Goal: Task Accomplishment & Management: Manage account settings

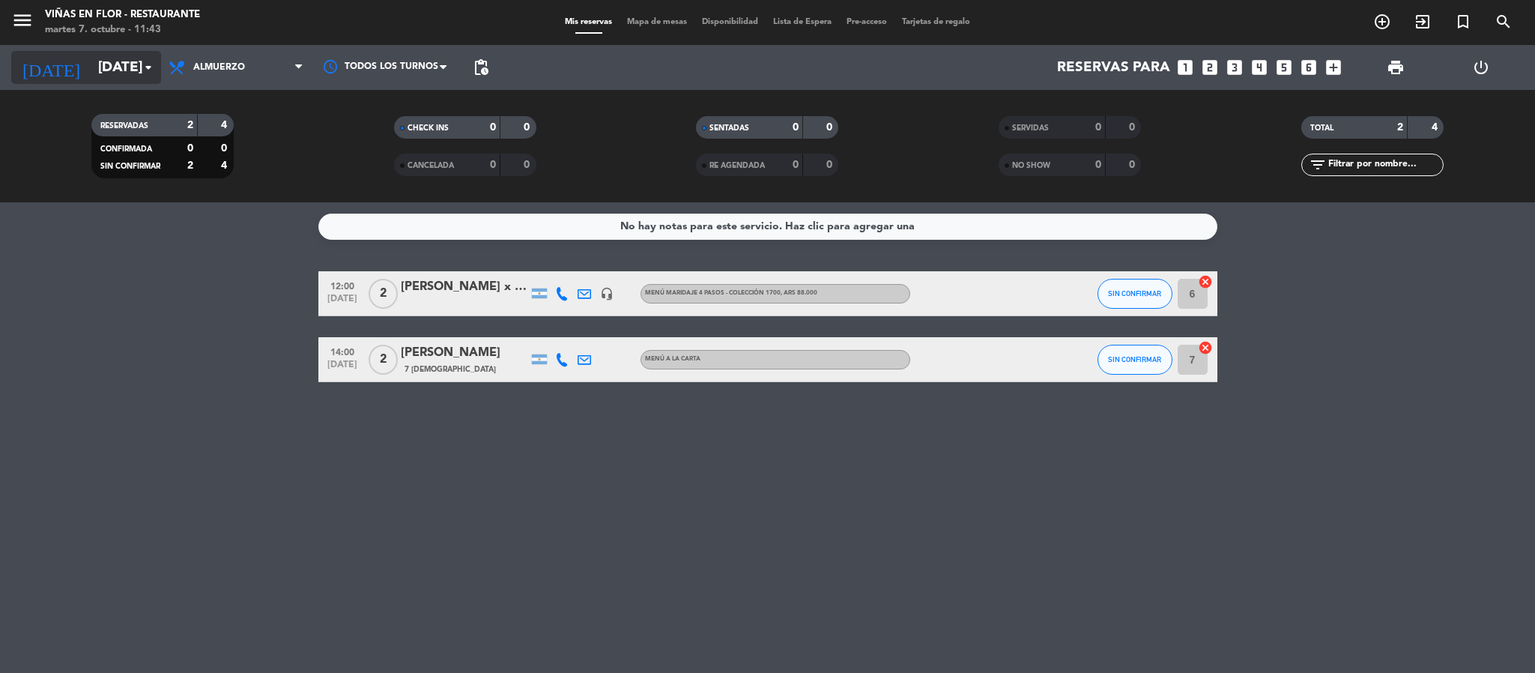
click at [139, 61] on icon "arrow_drop_down" at bounding box center [148, 67] width 18 height 18
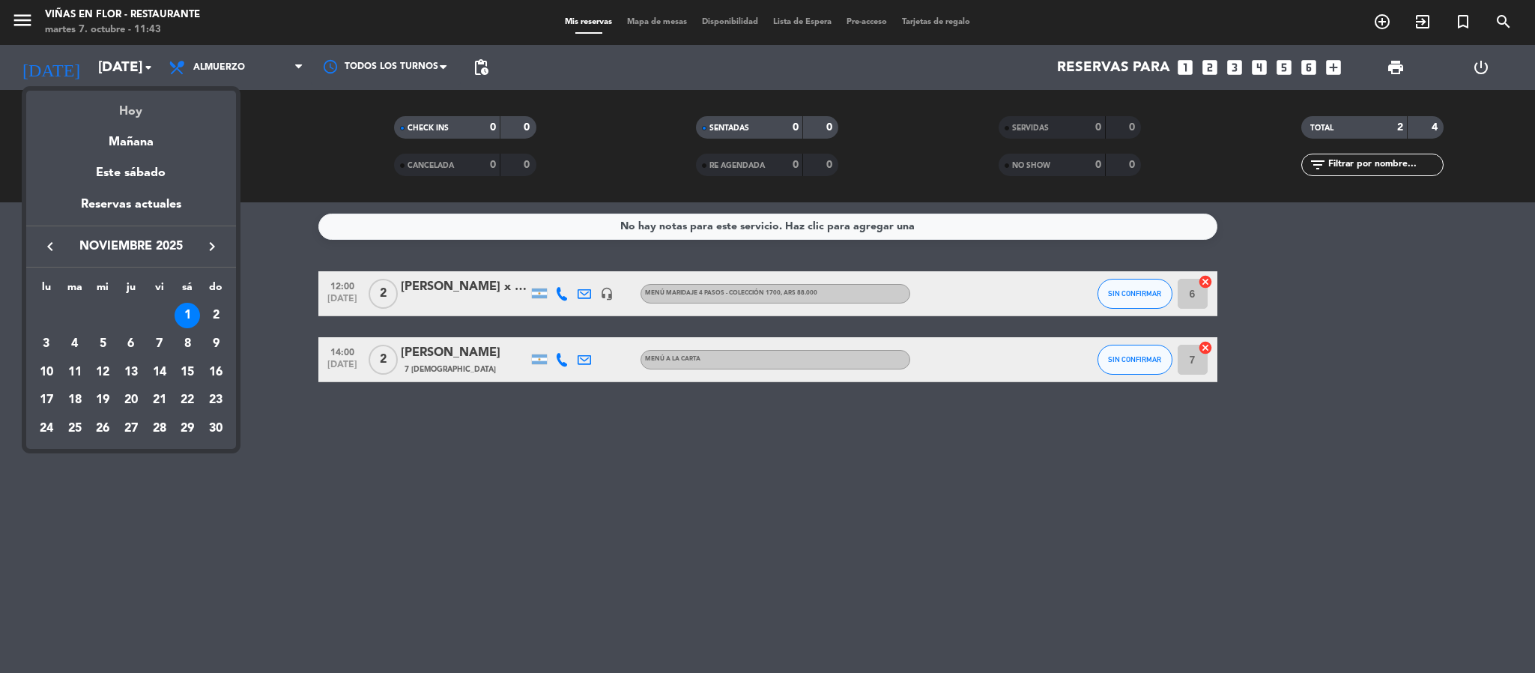
click at [139, 108] on div "Hoy" at bounding box center [131, 106] width 210 height 31
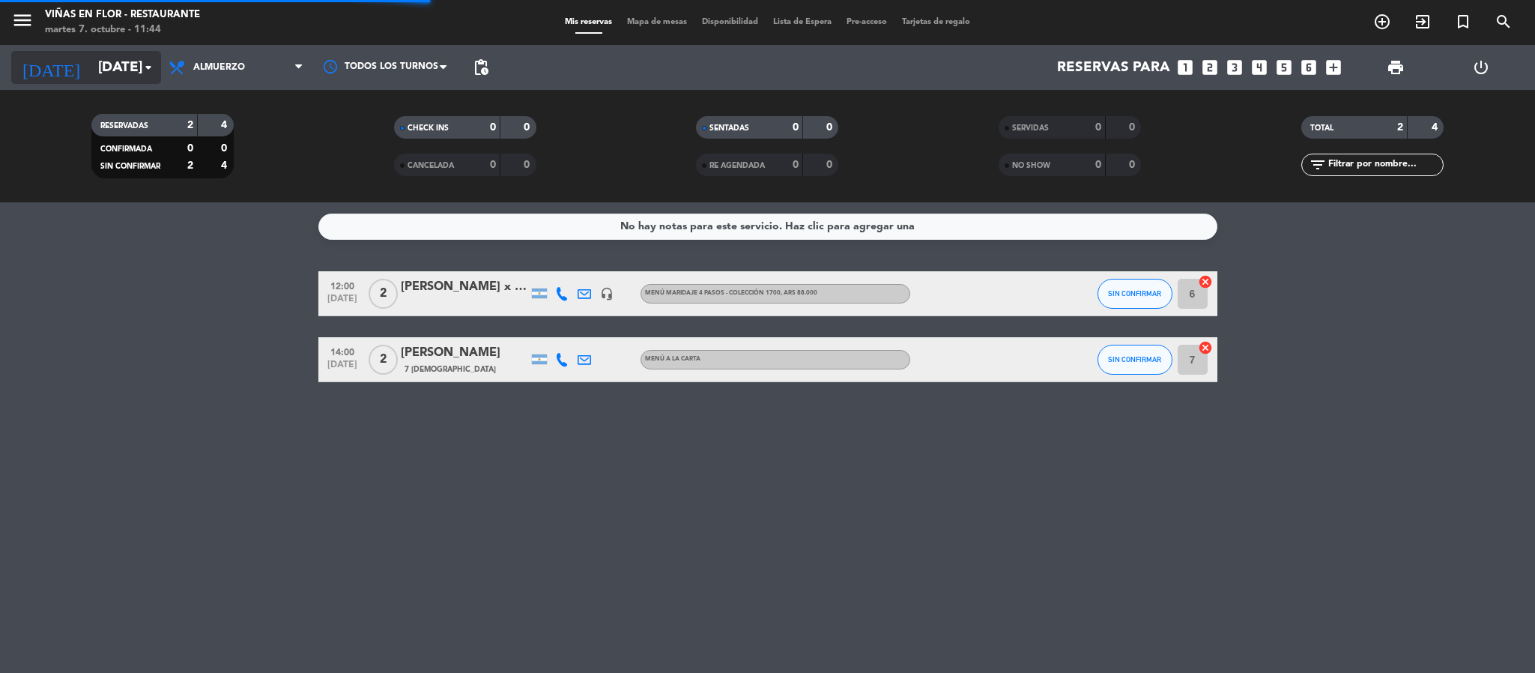
click at [137, 70] on input "[DATE]" at bounding box center [181, 67] width 181 height 31
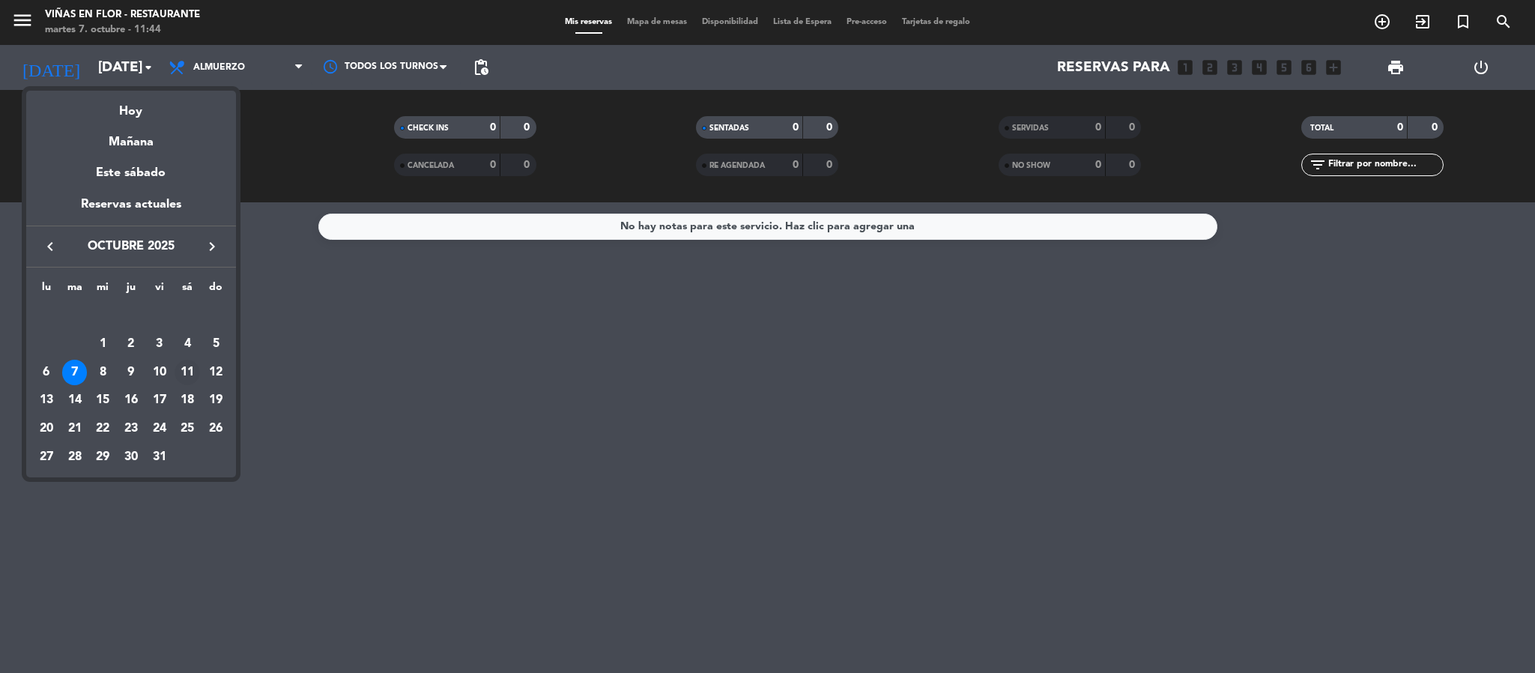
click at [189, 376] on div "11" at bounding box center [187, 372] width 25 height 25
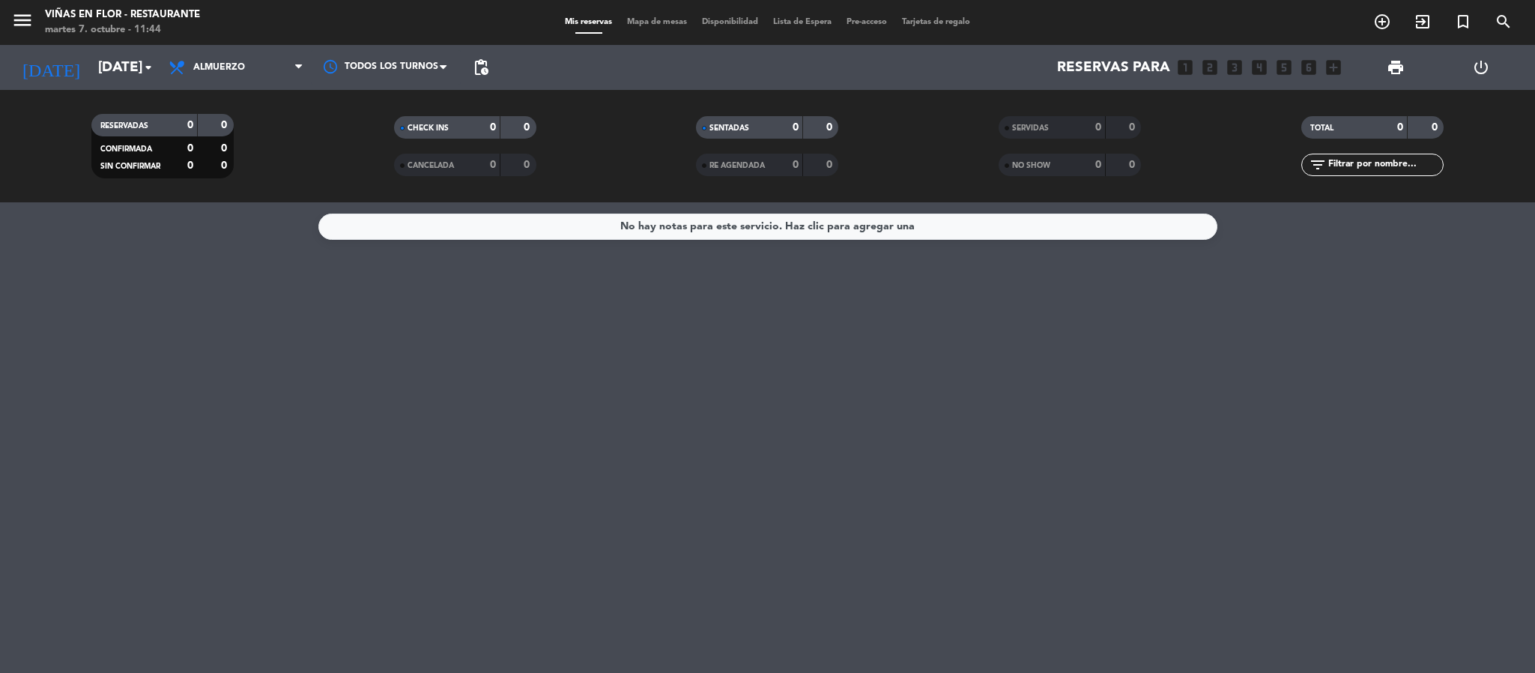
type input "[DATE]"
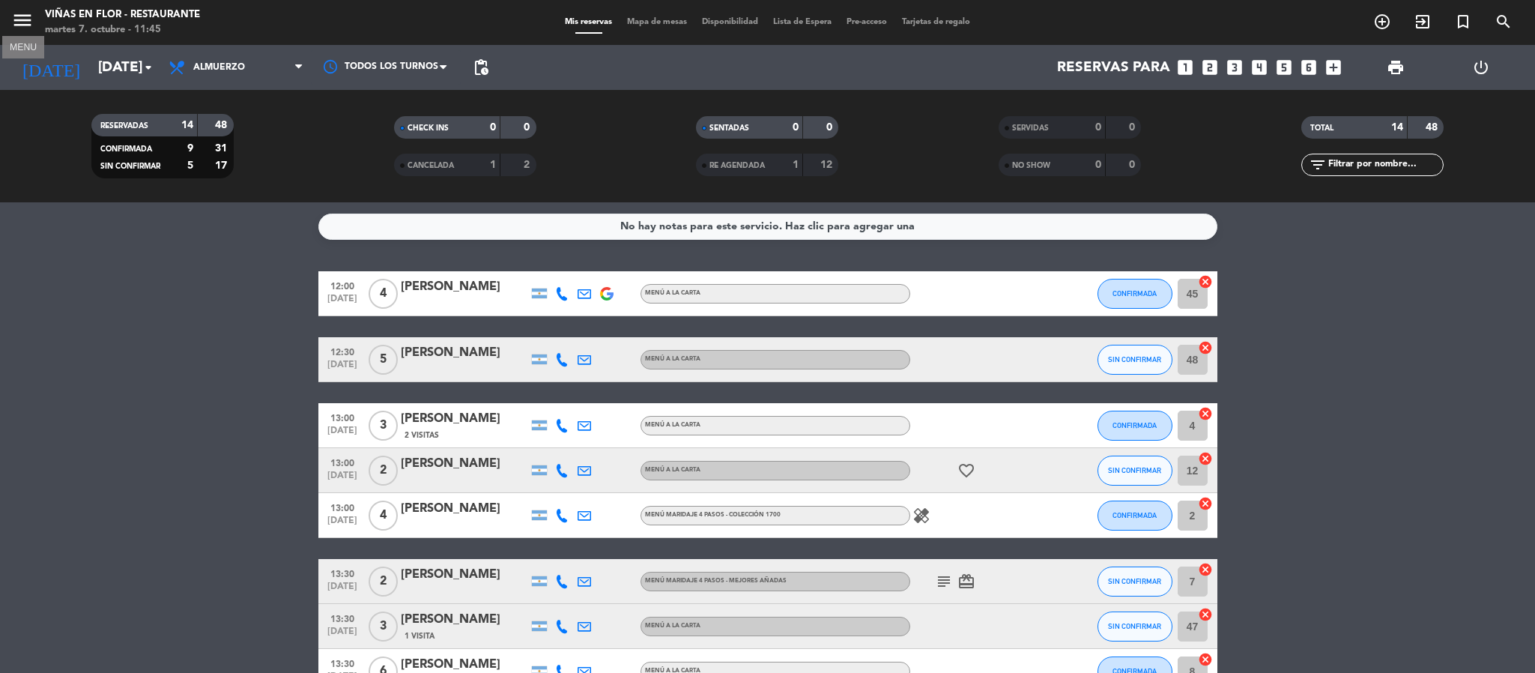
click at [22, 23] on icon "menu" at bounding box center [22, 20] width 22 height 22
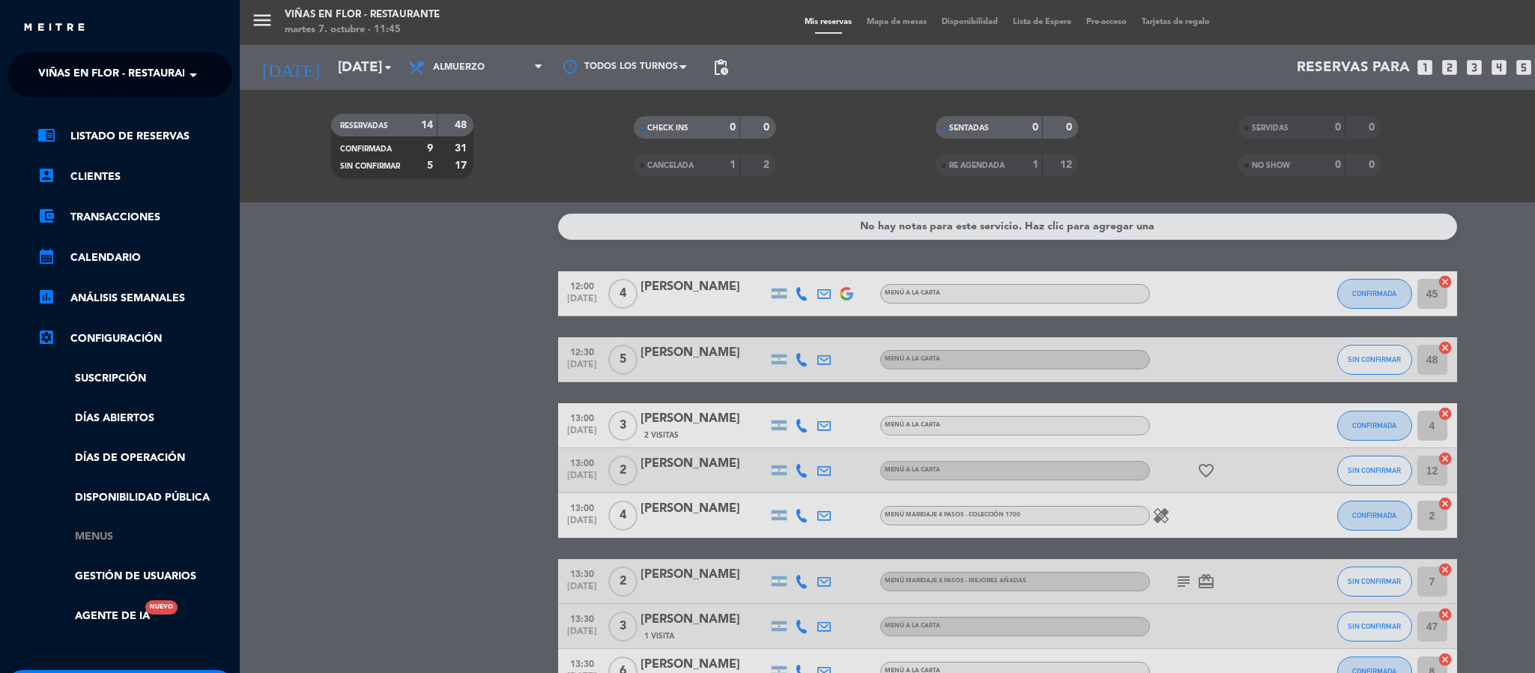
click at [97, 448] on link "Menus" at bounding box center [134, 536] width 195 height 17
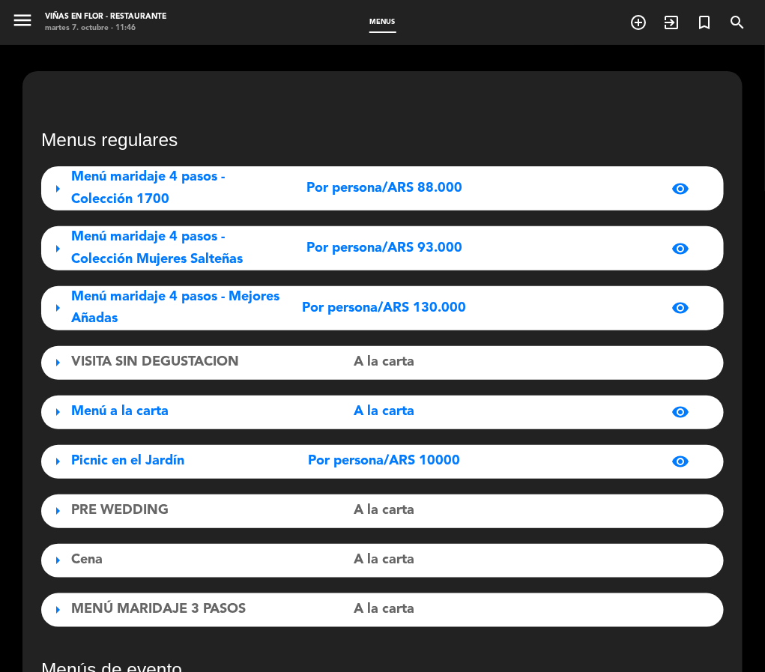
click at [465, 191] on div "Por persona/ARS 88.000" at bounding box center [384, 189] width 209 height 22
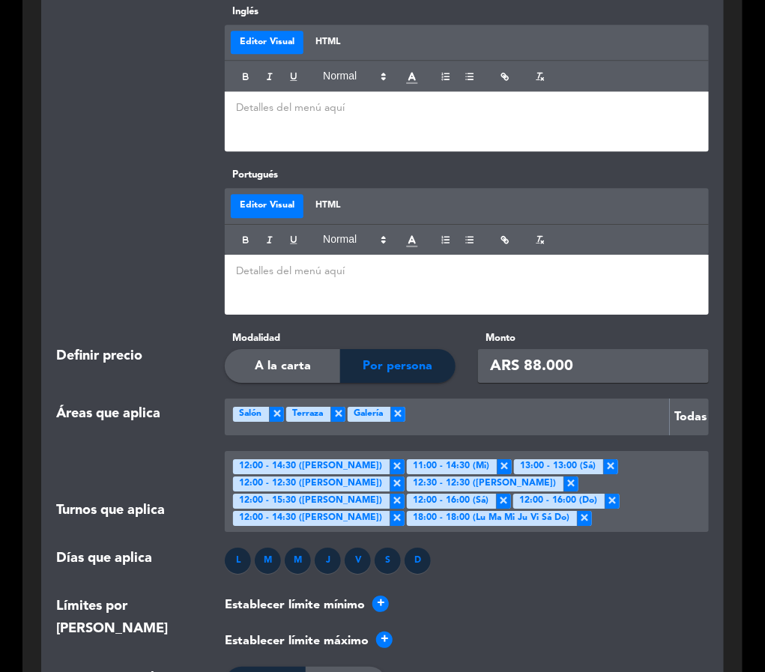
scroll to position [1124, 0]
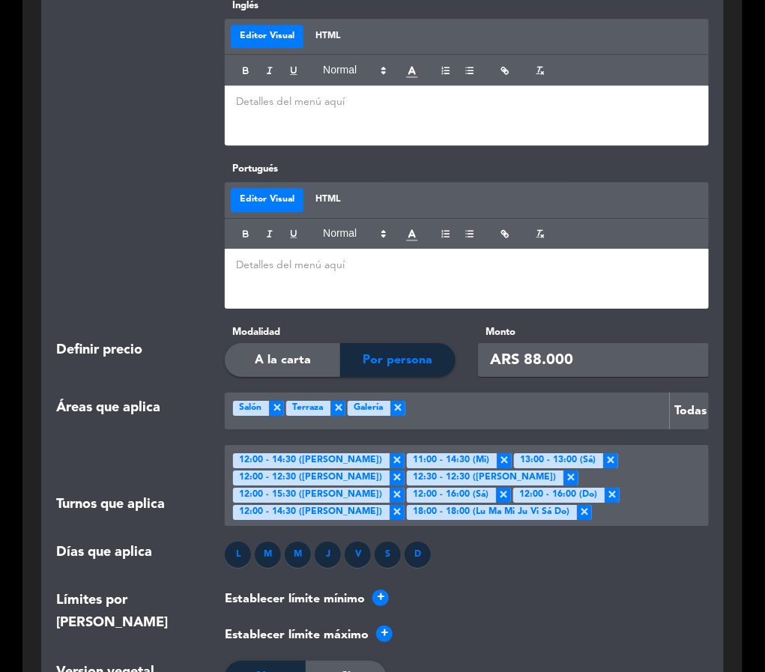
drag, startPoint x: 526, startPoint y: 357, endPoint x: 538, endPoint y: 357, distance: 12.0
click at [538, 357] on input "ARS 88.000" at bounding box center [593, 360] width 231 height 34
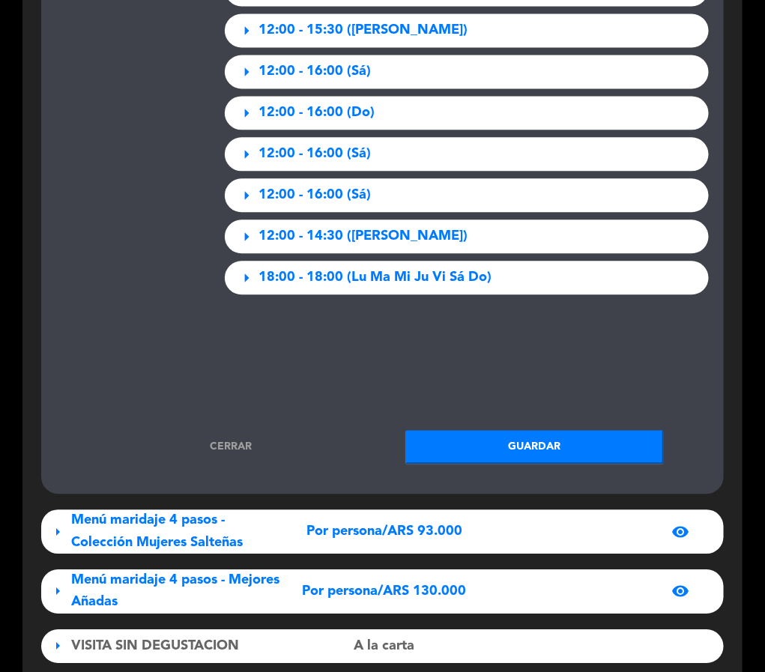
scroll to position [2359, 0]
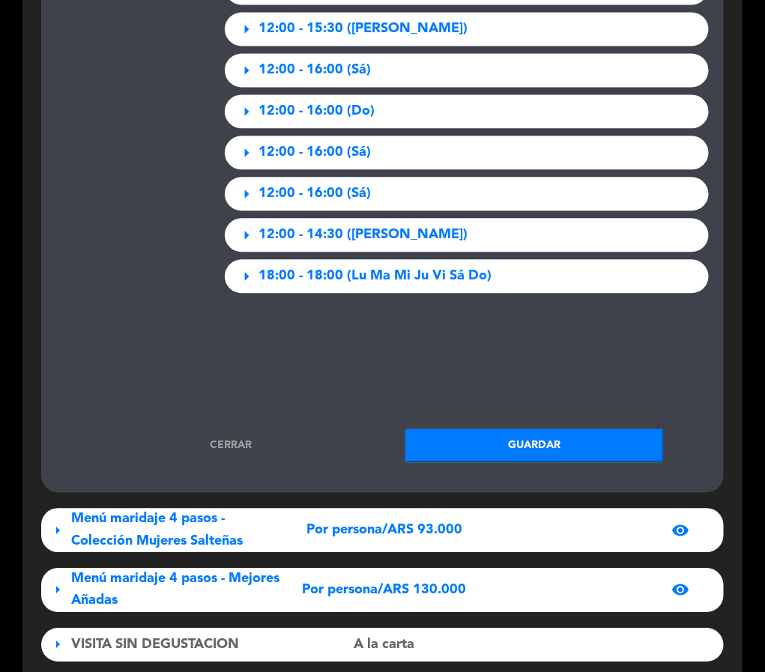
type input "ARS 91.000"
click at [578, 429] on button "Guardar" at bounding box center [534, 445] width 258 height 34
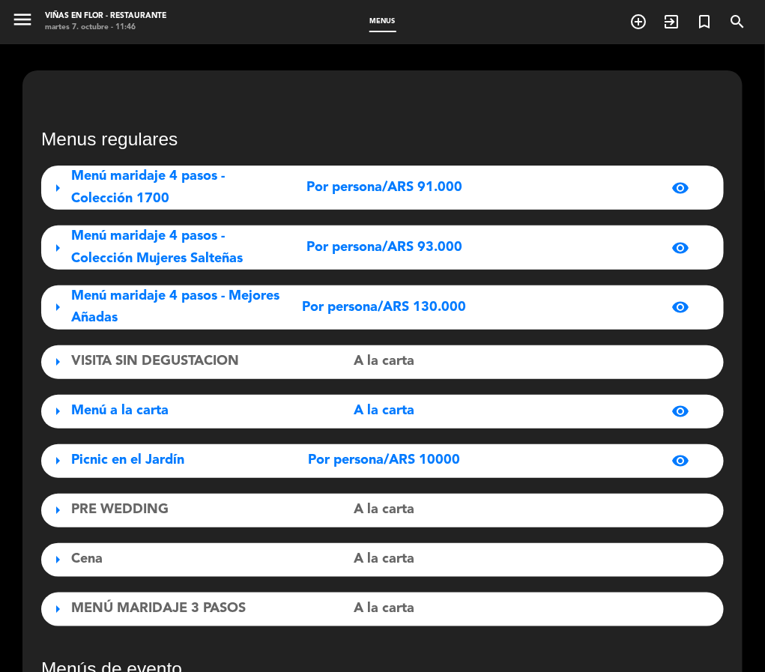
scroll to position [0, 0]
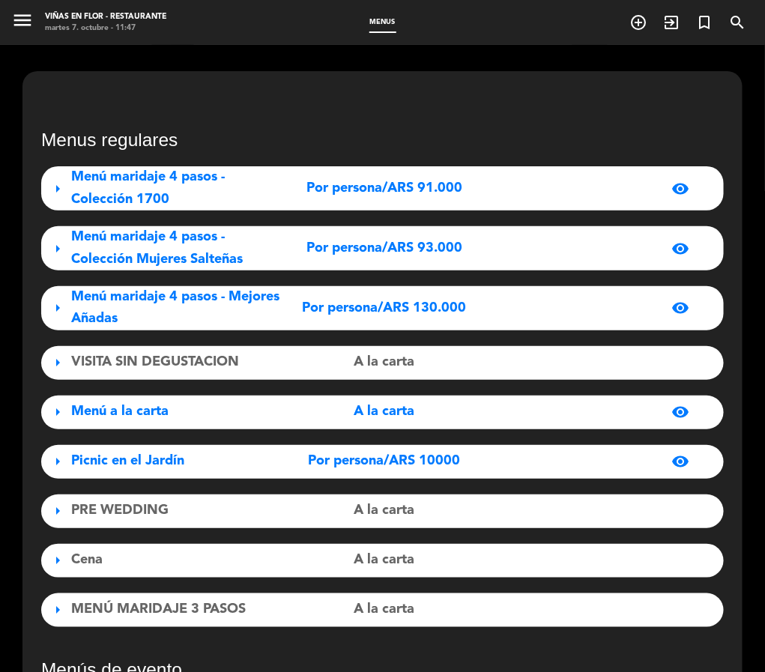
click at [491, 252] on div "visibility" at bounding box center [592, 249] width 209 height 18
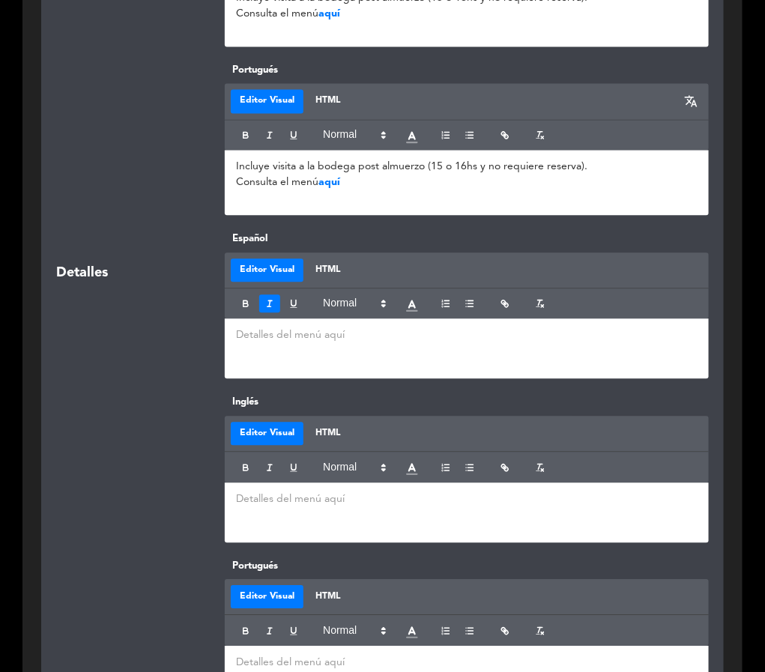
scroll to position [1011, 0]
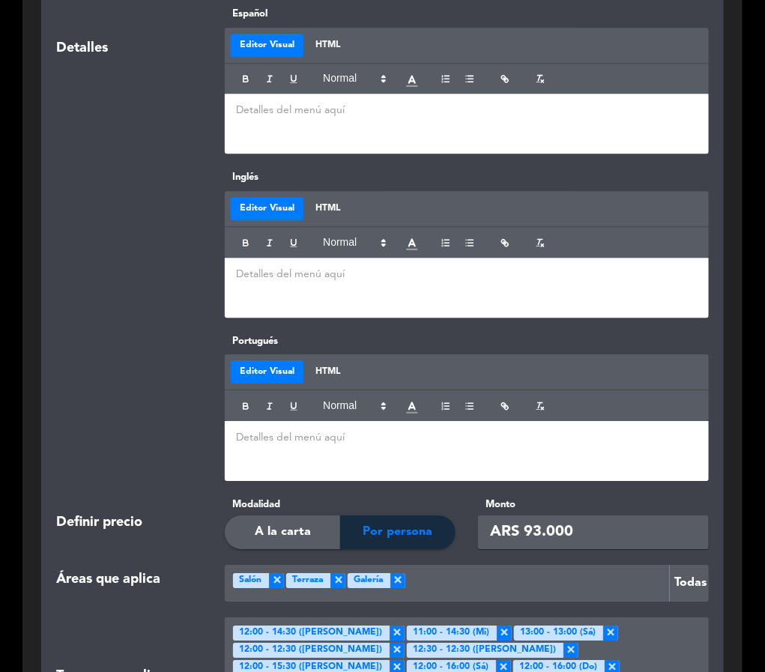
click at [536, 448] on input "ARS 93.000" at bounding box center [593, 532] width 231 height 34
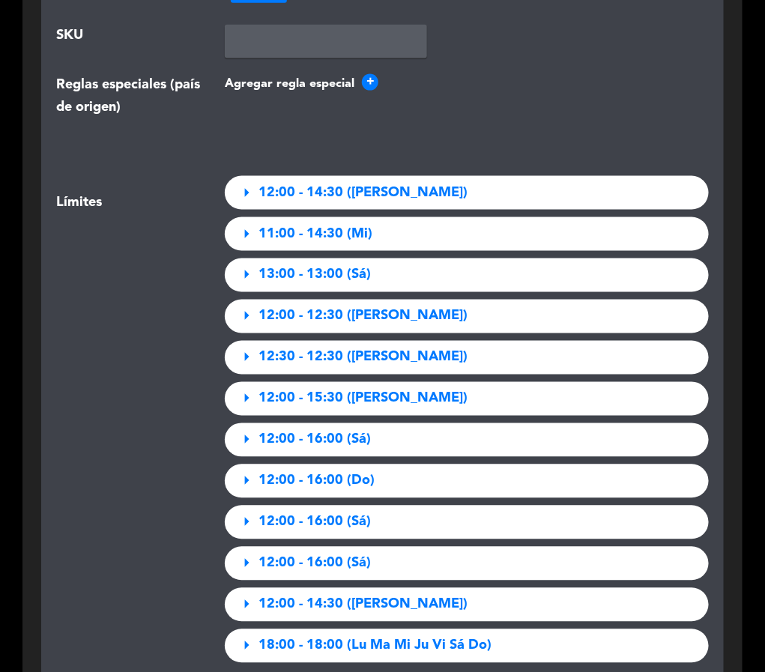
scroll to position [2247, 0]
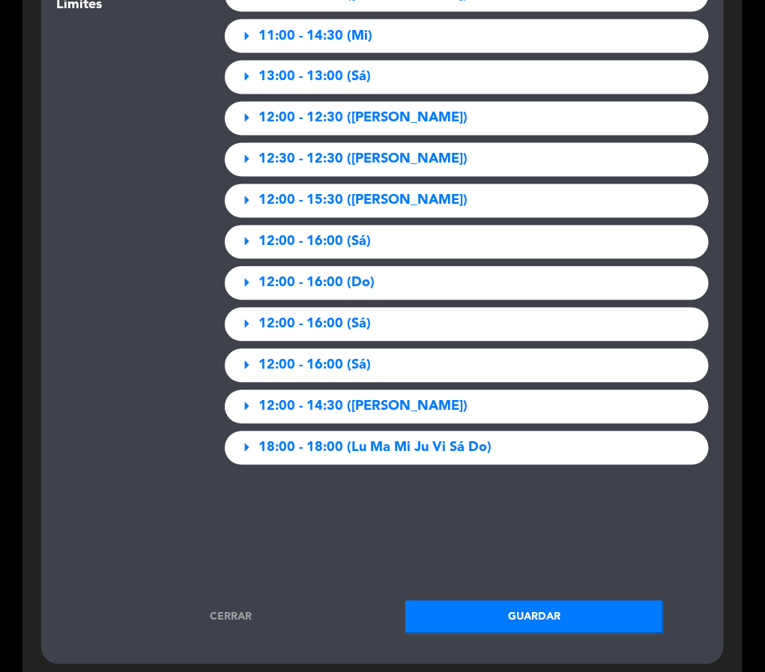
type input "ARS 96.000"
click at [554, 448] on button "Guardar" at bounding box center [534, 618] width 258 height 34
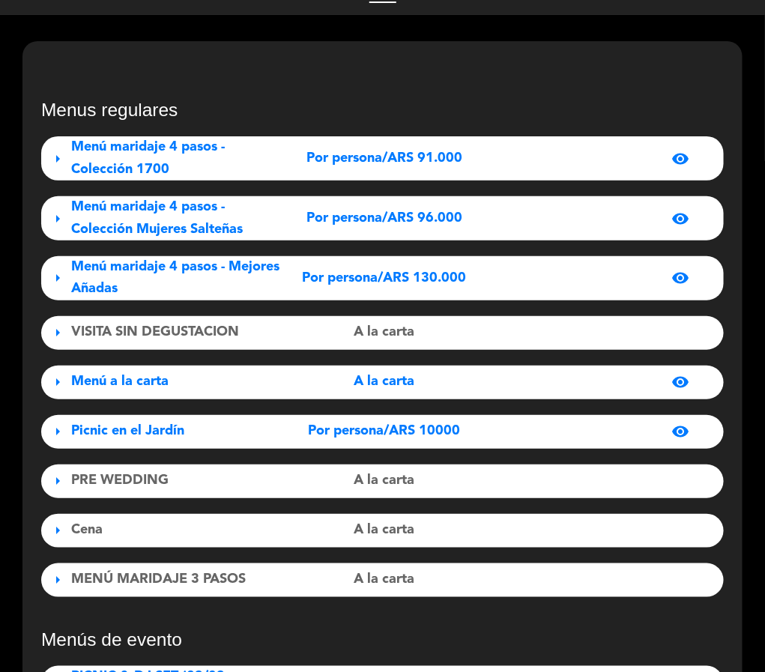
scroll to position [0, 0]
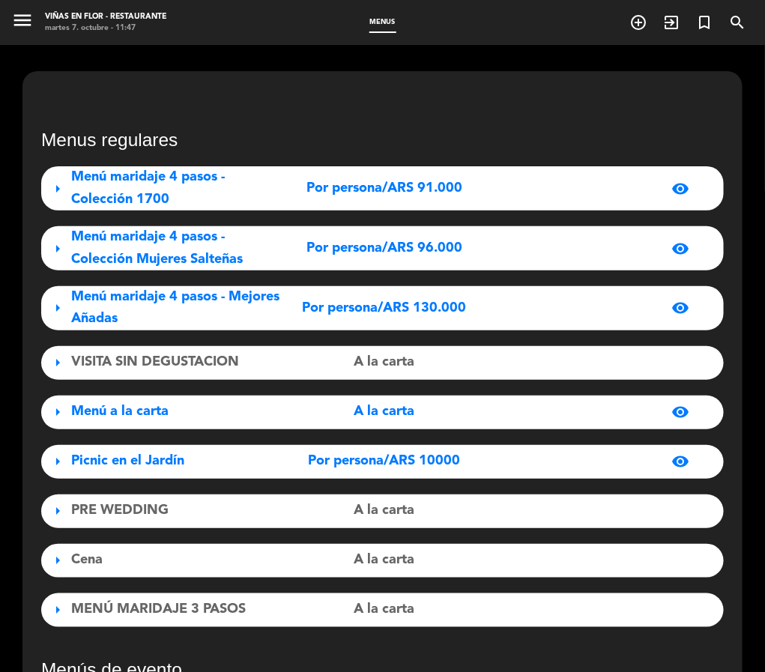
click at [416, 306] on span "Por persona/ARS 130.000" at bounding box center [385, 308] width 164 height 22
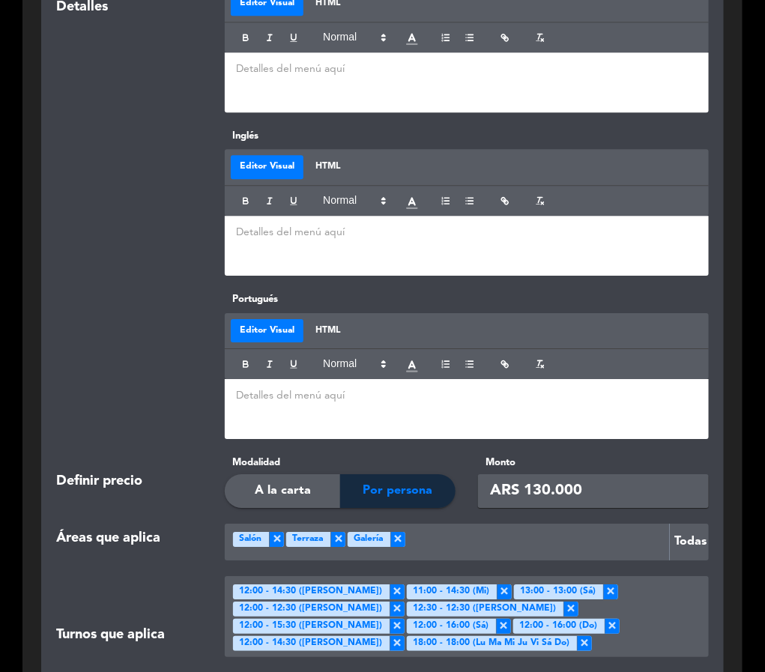
scroll to position [1124, 0]
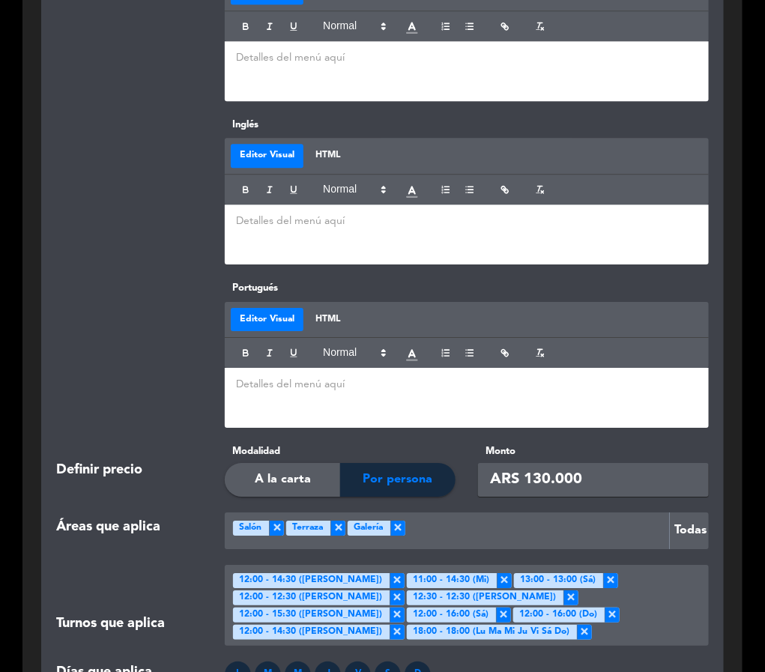
drag, startPoint x: 540, startPoint y: 479, endPoint x: 549, endPoint y: 482, distance: 9.3
click at [549, 448] on input "ARS 130.000" at bounding box center [593, 480] width 231 height 34
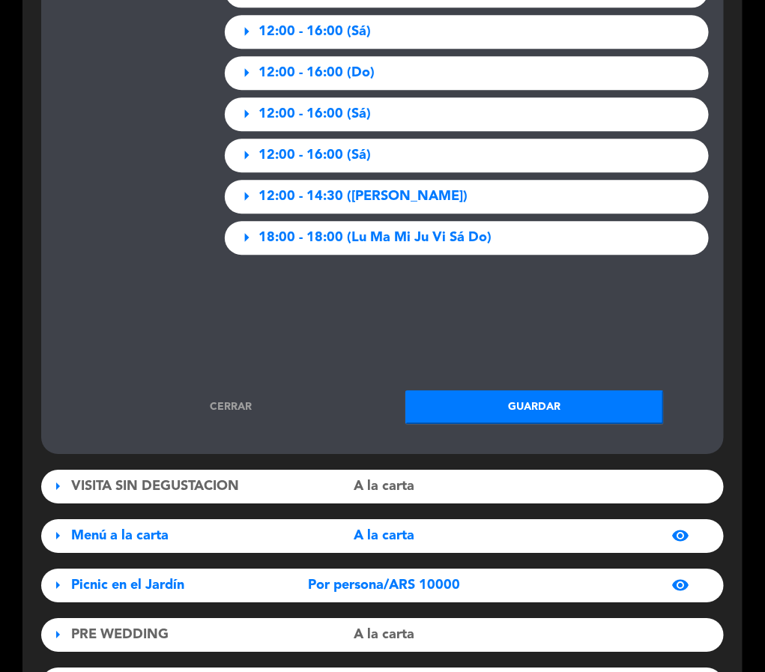
scroll to position [2584, 0]
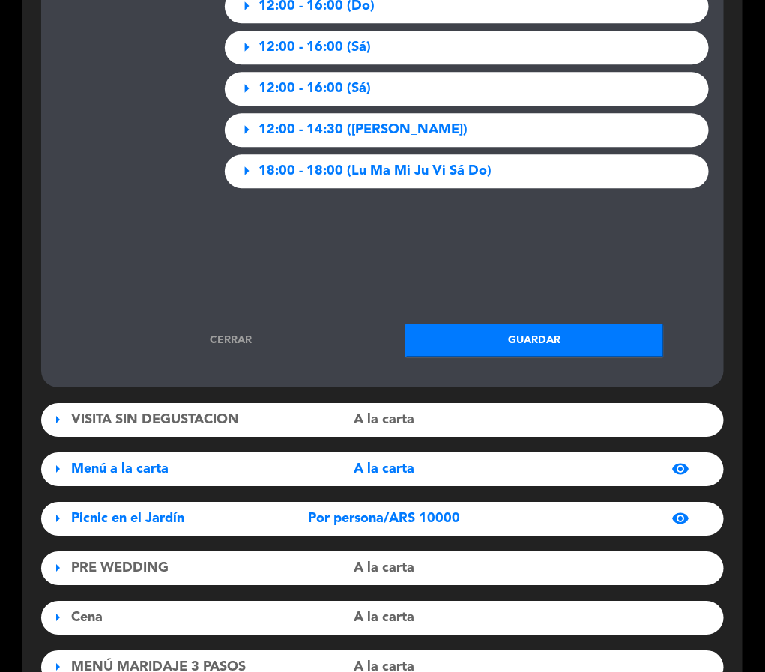
type input "ARS 134.000"
click at [562, 324] on button "Guardar" at bounding box center [534, 341] width 258 height 34
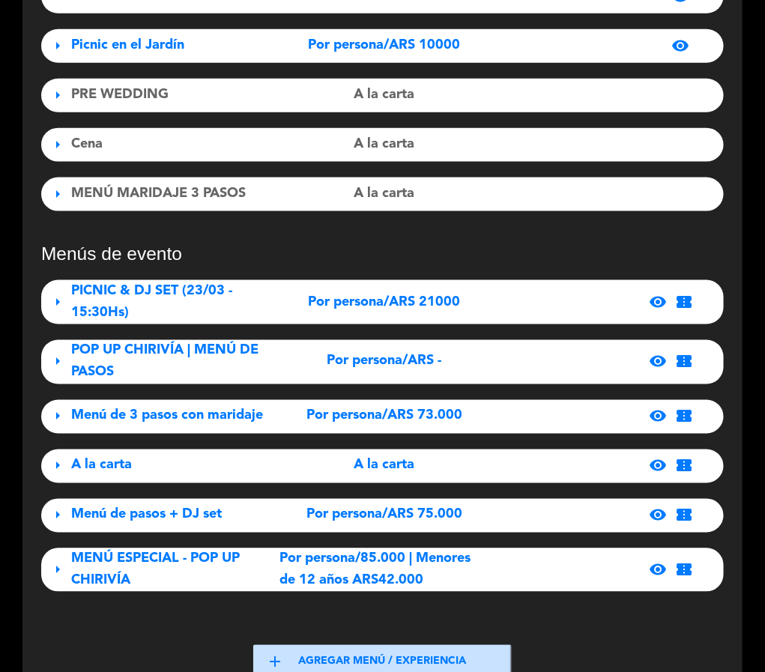
scroll to position [449, 0]
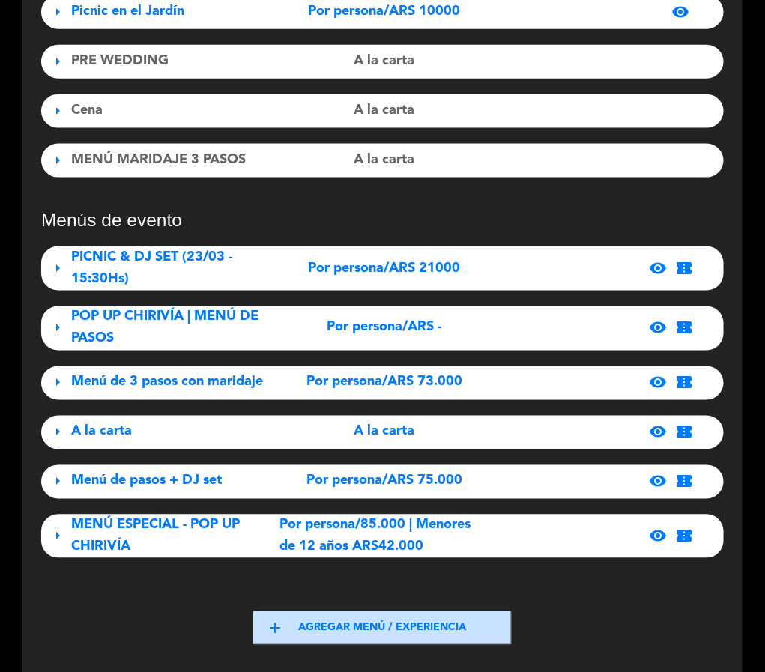
click at [470, 383] on div "Por persona/ARS 73.000" at bounding box center [384, 383] width 209 height 22
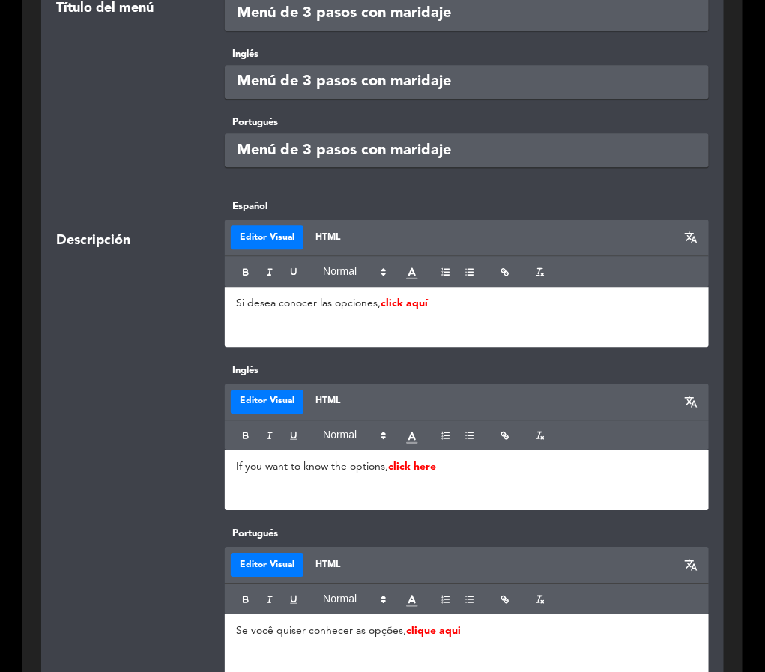
scroll to position [899, 0]
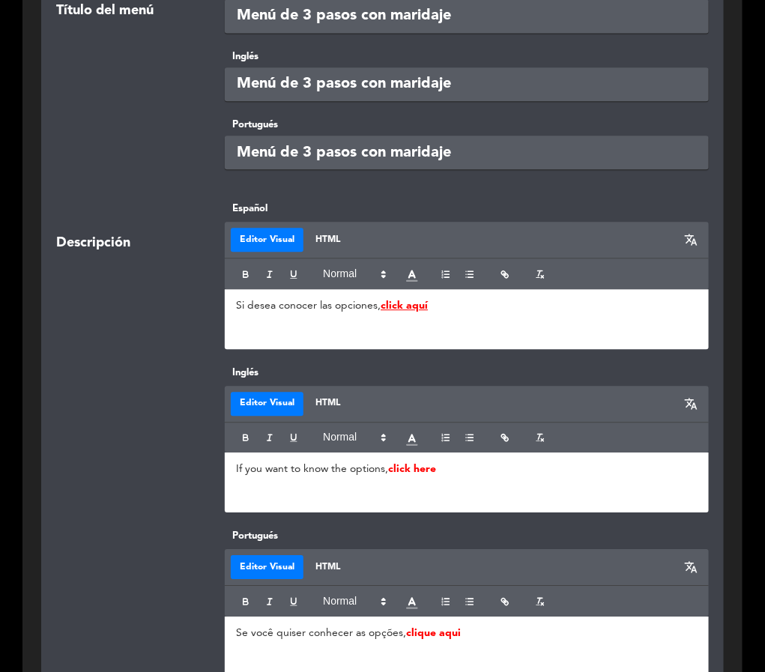
click at [396, 301] on strong "click aquí" at bounding box center [404, 305] width 47 height 10
click at [103, 380] on div at bounding box center [129, 439] width 169 height 148
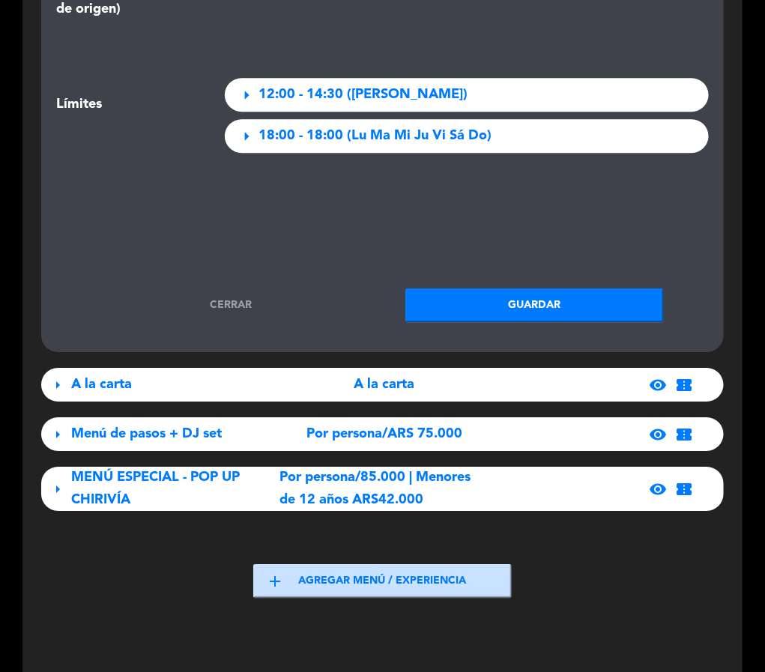
scroll to position [2775, 0]
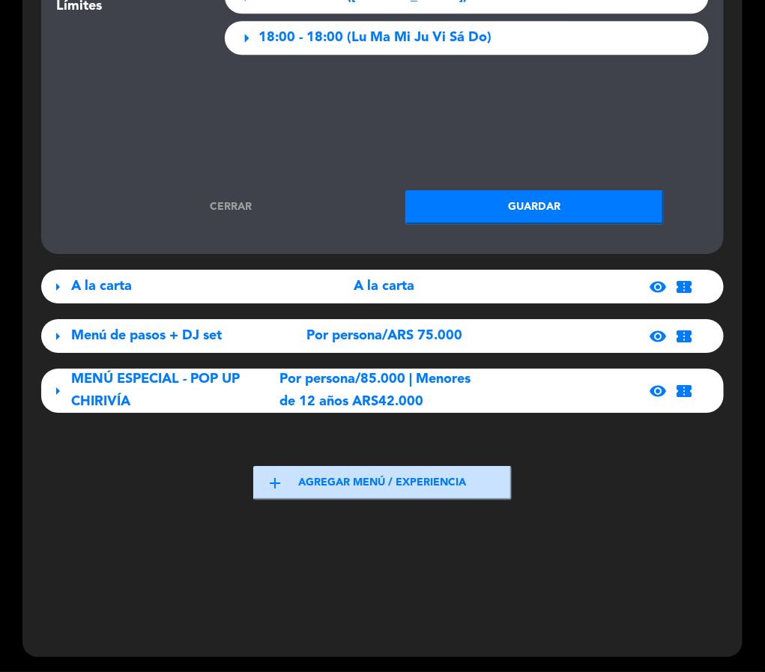
click at [220, 194] on div "Cerrar Guardar" at bounding box center [382, 207] width 675 height 34
click at [220, 205] on link "Cerrar" at bounding box center [230, 206] width 258 height 17
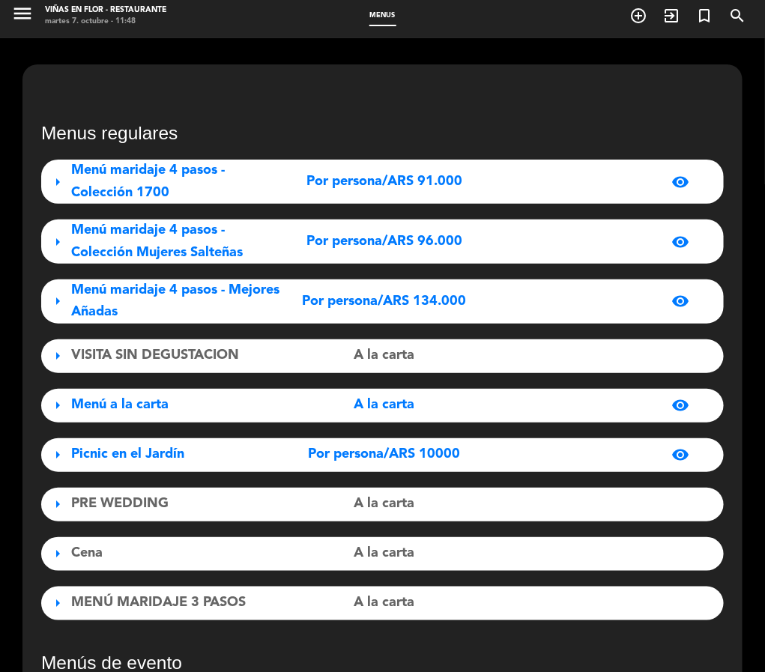
scroll to position [0, 0]
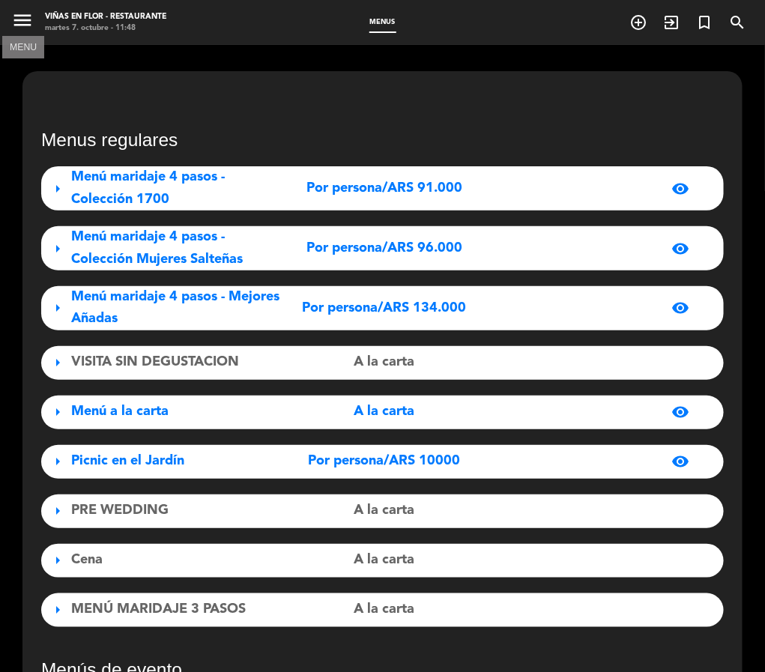
click at [23, 16] on icon "menu" at bounding box center [22, 20] width 22 height 22
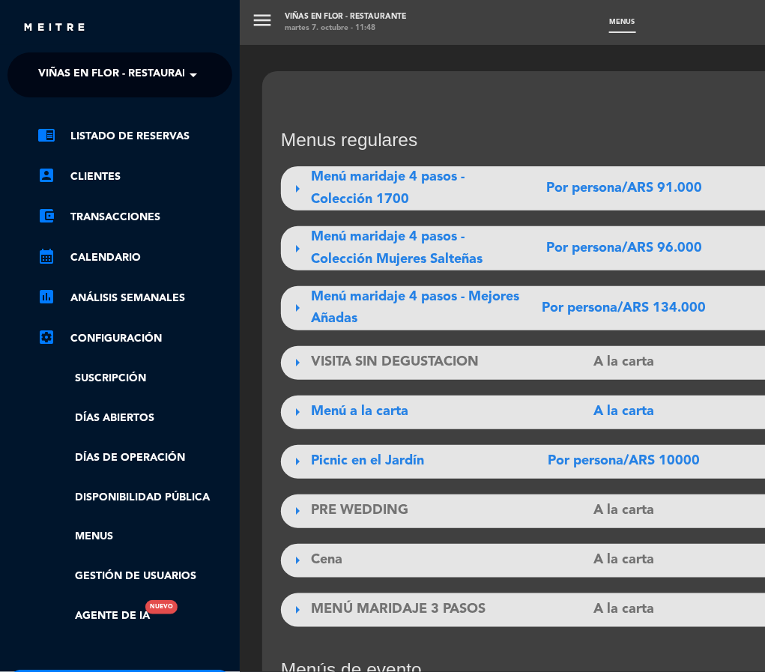
click at [155, 79] on span "Viñas en Flor - Restaurante" at bounding box center [120, 74] width 165 height 31
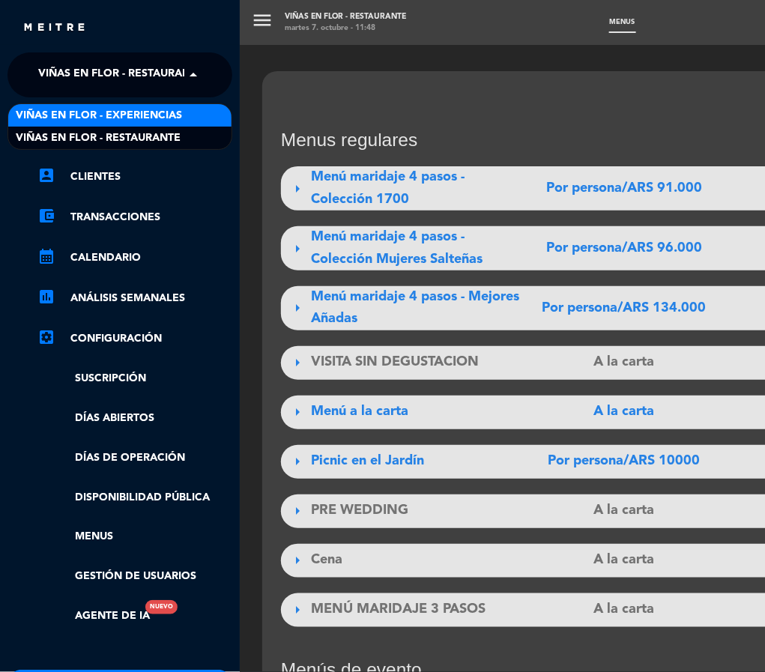
click at [147, 113] on span "Viñas en Flor - Experiencias" at bounding box center [99, 115] width 166 height 17
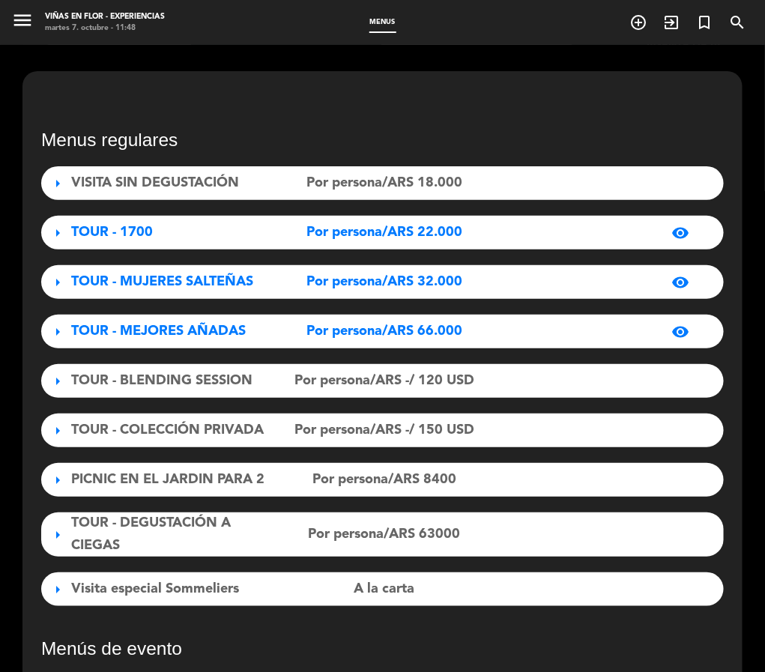
click at [427, 185] on span "Por persona/ARS 18.000" at bounding box center [384, 183] width 156 height 22
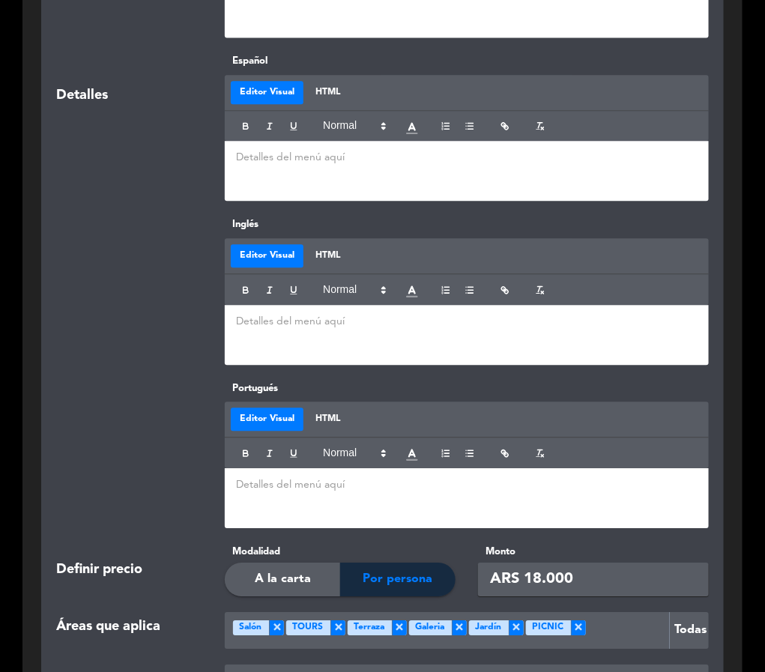
scroll to position [1011, 0]
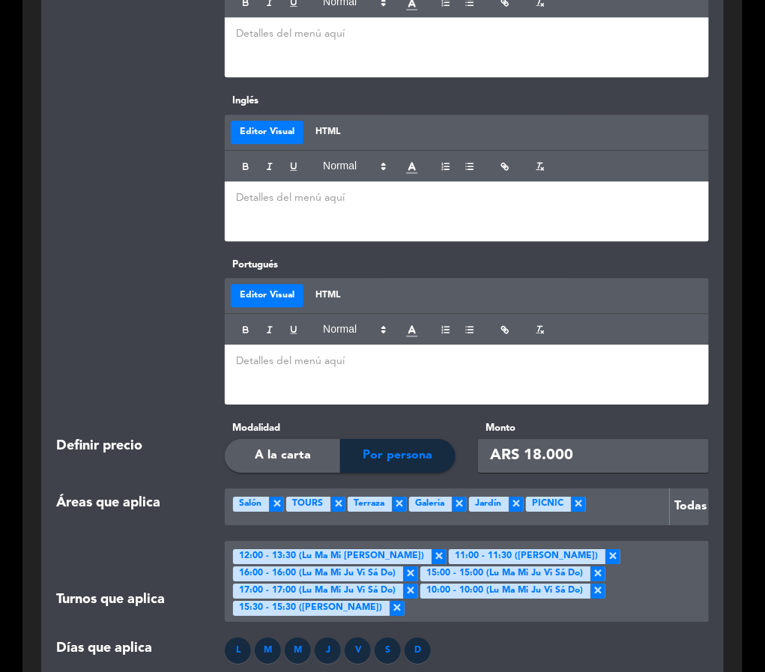
click at [533, 448] on input "ARS 18.000" at bounding box center [593, 456] width 231 height 34
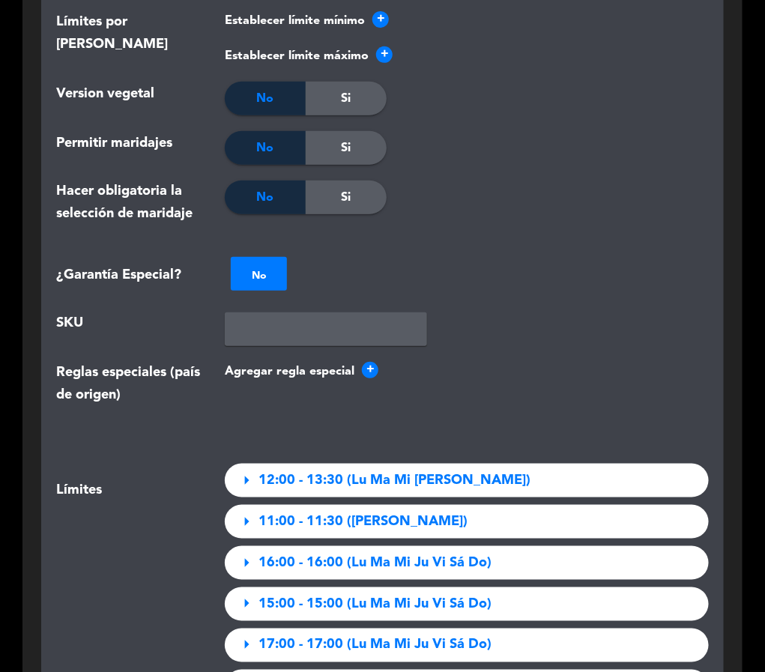
scroll to position [2135, 0]
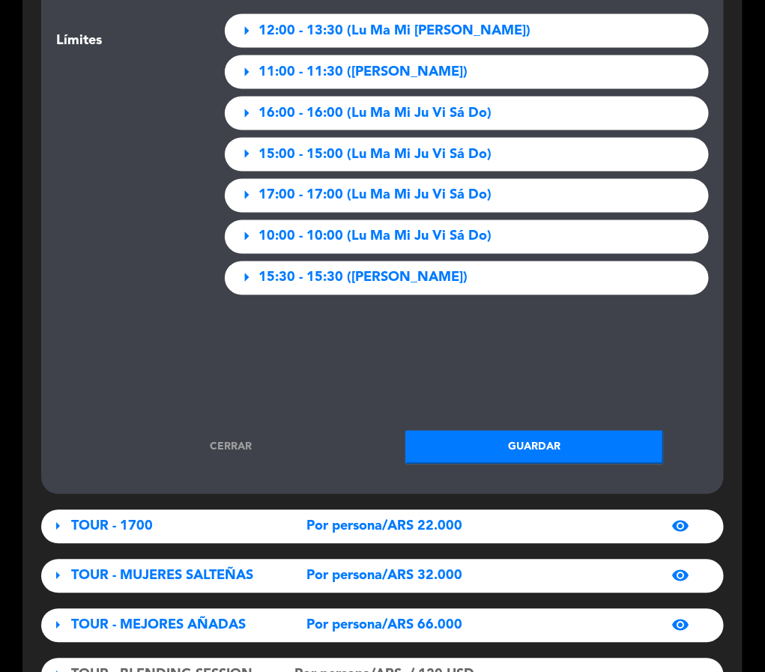
type input "ARS 19.000"
click at [569, 440] on button "Guardar" at bounding box center [534, 448] width 258 height 34
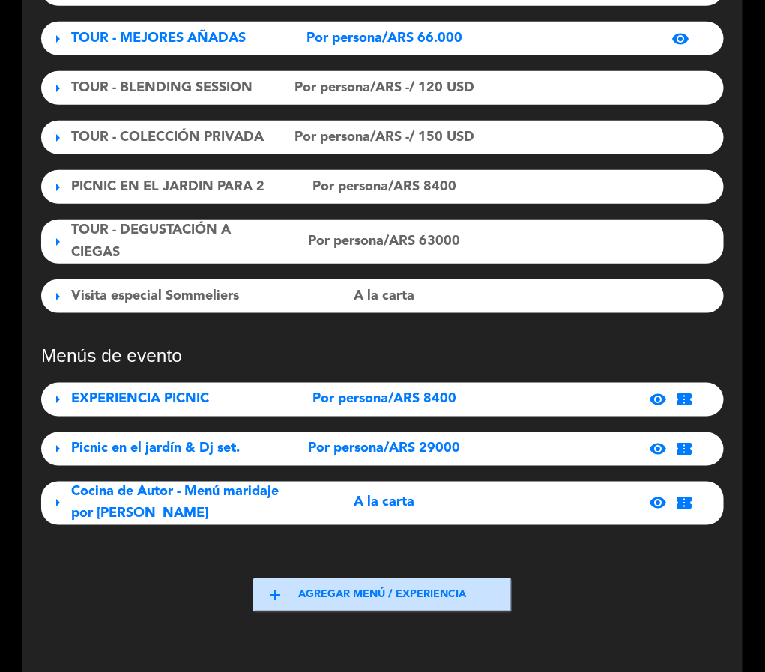
scroll to position [0, 0]
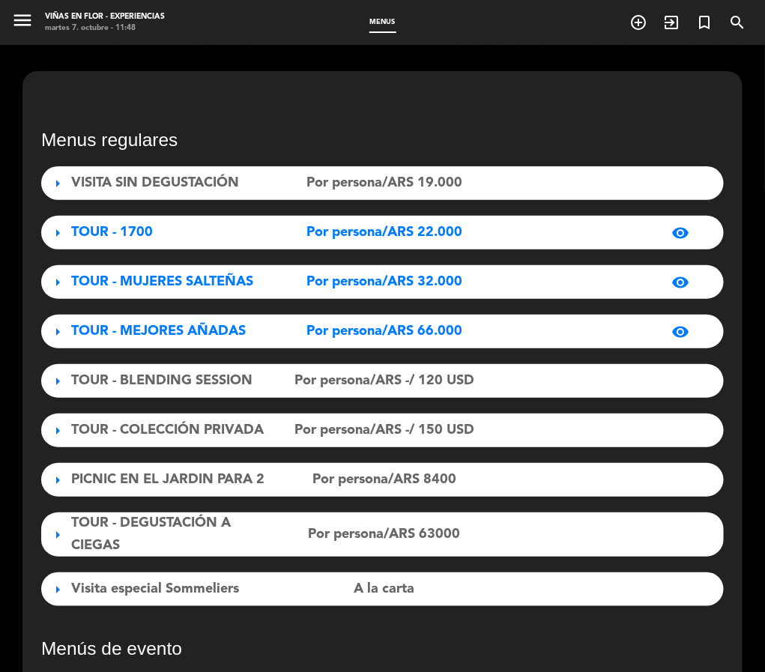
click at [475, 238] on div "Por persona/ARS 22.000" at bounding box center [384, 233] width 209 height 22
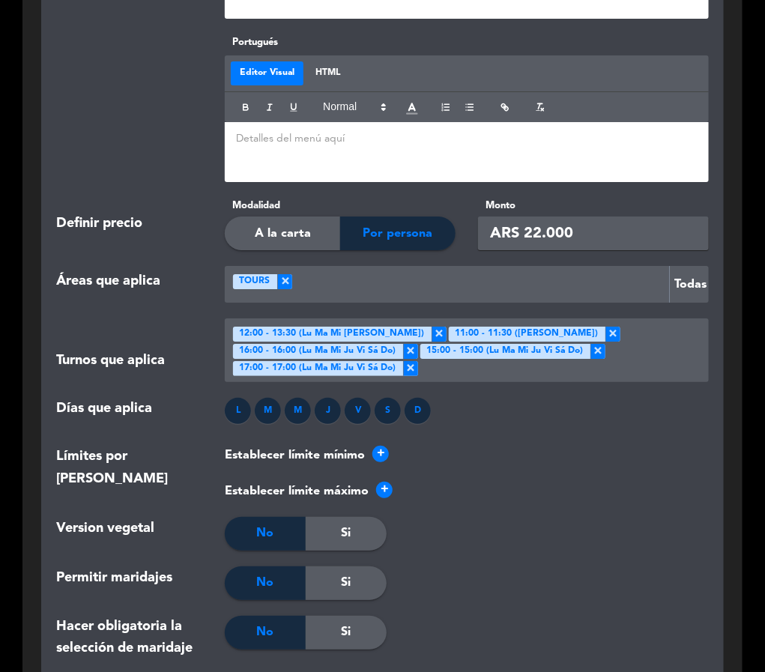
scroll to position [1348, 0]
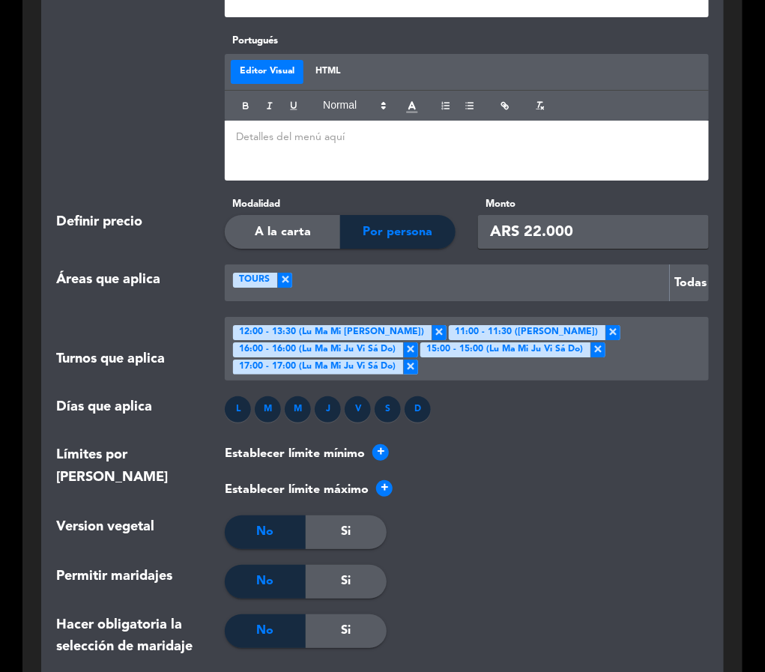
click at [540, 229] on input "ARS 22.000" at bounding box center [593, 232] width 231 height 34
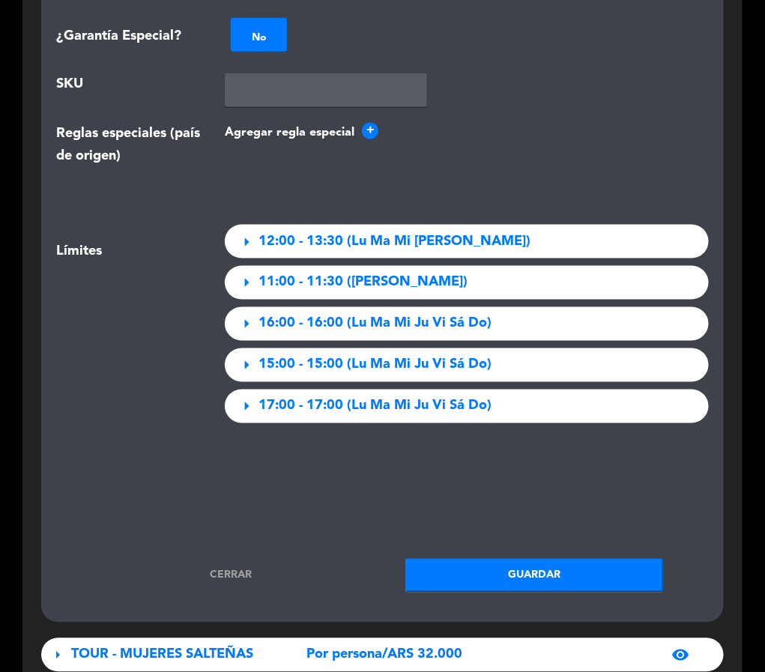
scroll to position [2022, 0]
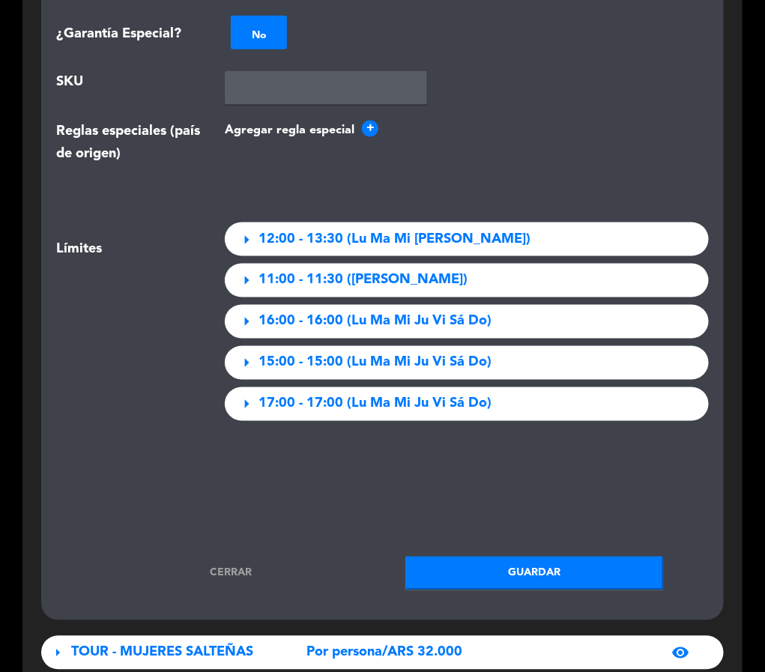
type input "ARS 23.000"
click at [553, 448] on button "Guardar" at bounding box center [534, 574] width 258 height 34
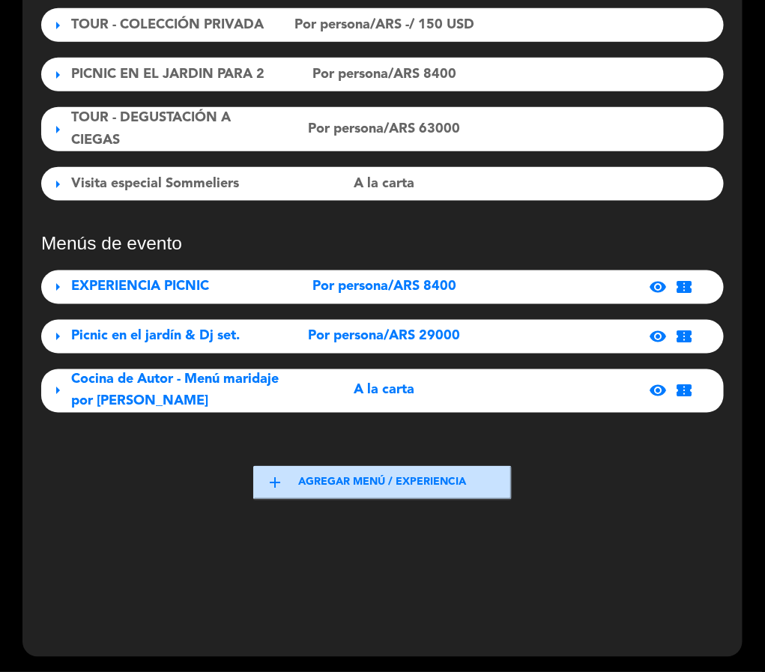
scroll to position [0, 0]
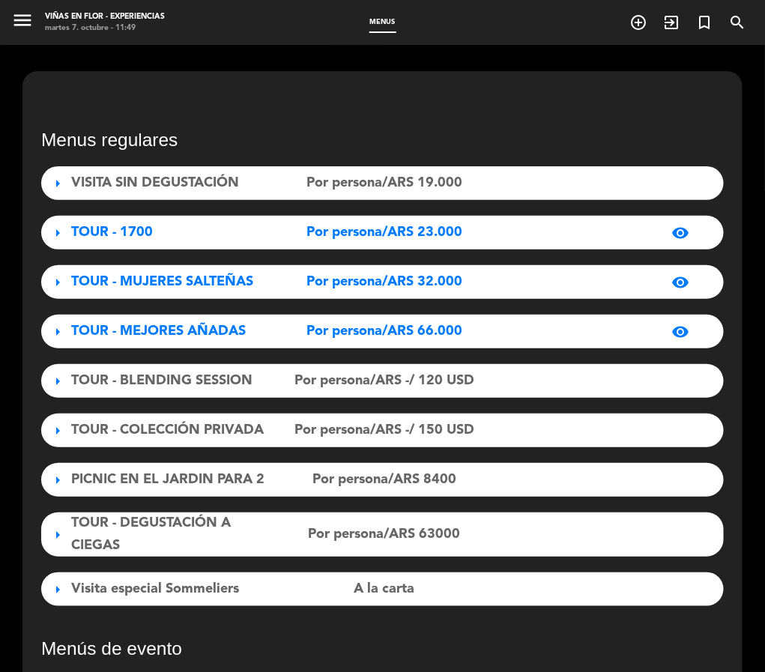
click at [432, 279] on span "Por persona/ARS 32.000" at bounding box center [384, 282] width 156 height 22
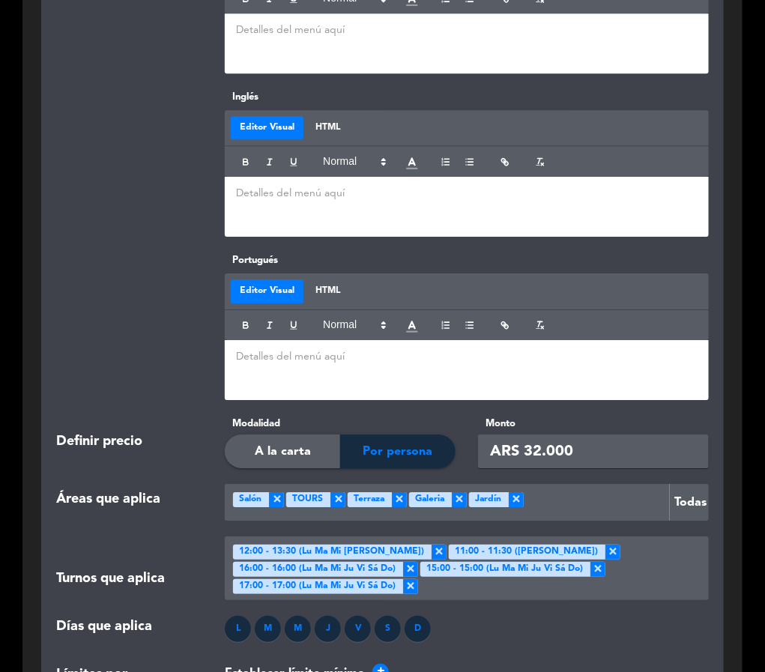
scroll to position [1236, 0]
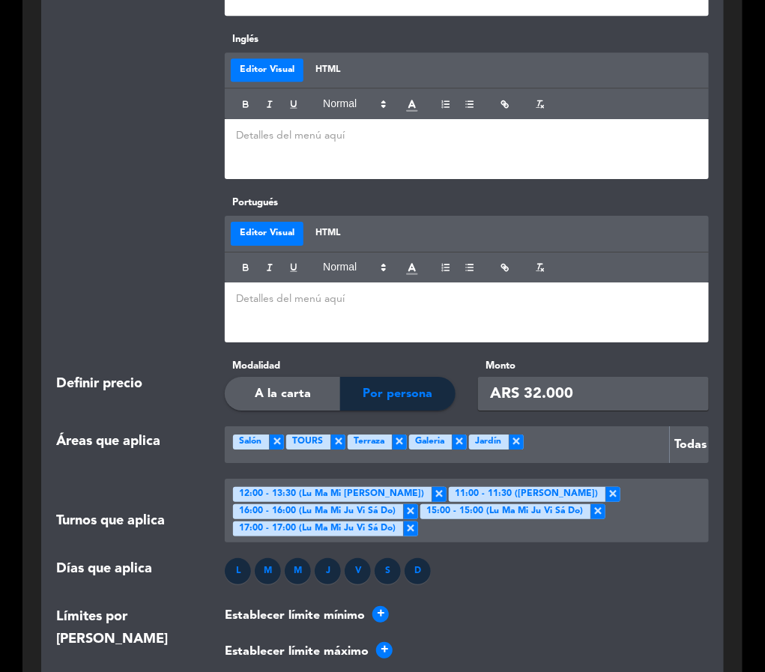
drag, startPoint x: 533, startPoint y: 387, endPoint x: 540, endPoint y: 393, distance: 9.6
click at [540, 393] on input "ARS 32.000" at bounding box center [593, 394] width 231 height 34
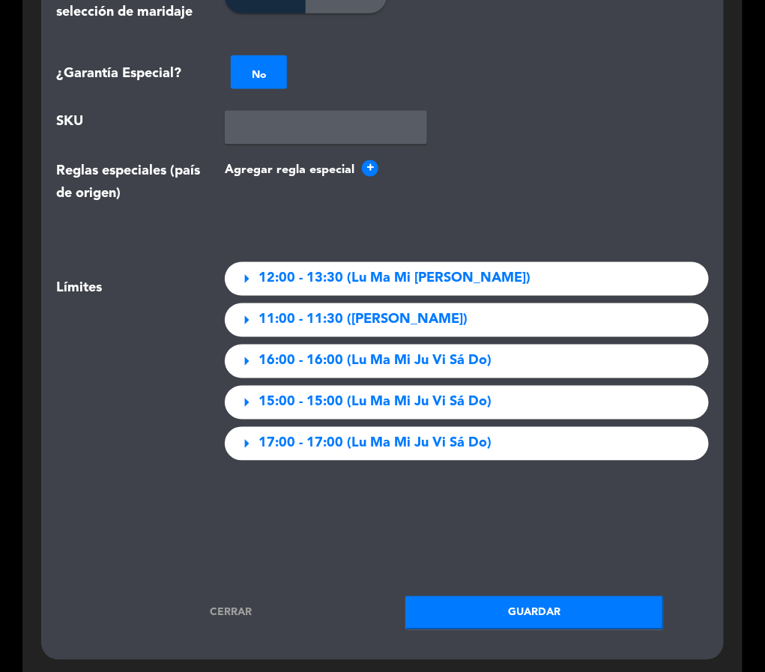
scroll to position [2472, 0]
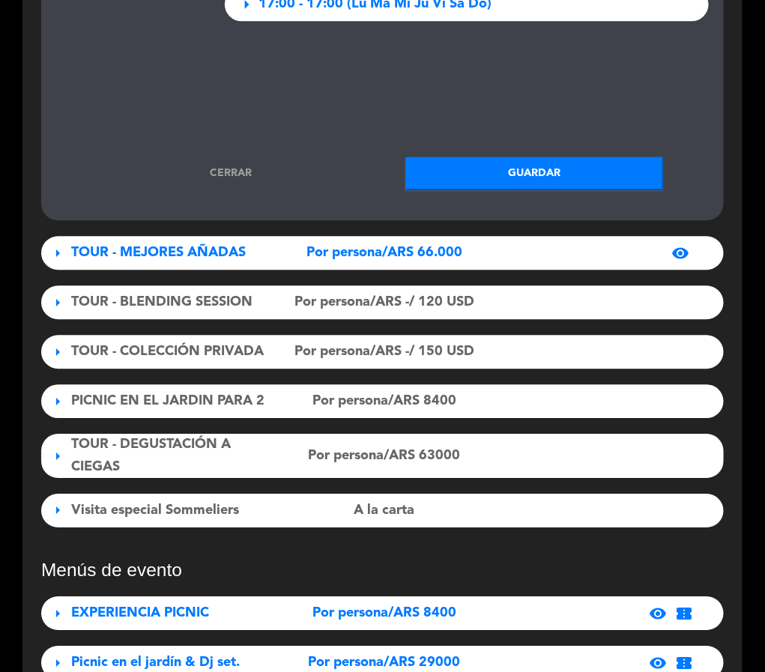
type input "ARS 34.000"
click at [580, 165] on button "Guardar" at bounding box center [534, 174] width 258 height 34
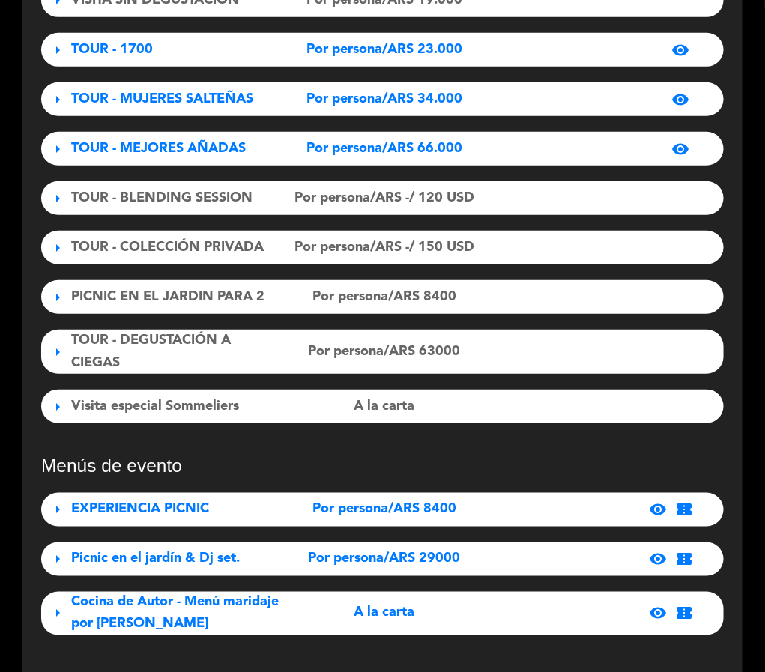
scroll to position [0, 0]
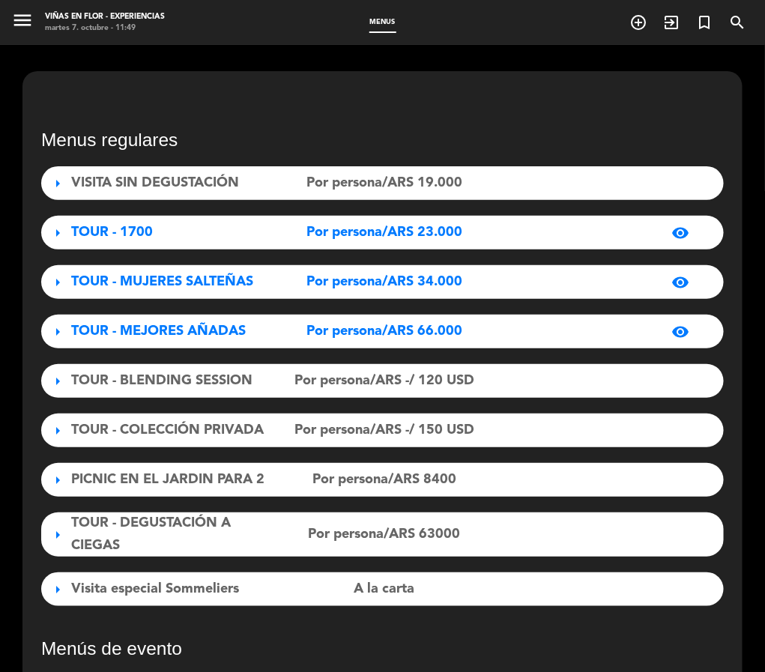
click at [391, 338] on span "Por persona/ARS 66.000" at bounding box center [384, 332] width 156 height 22
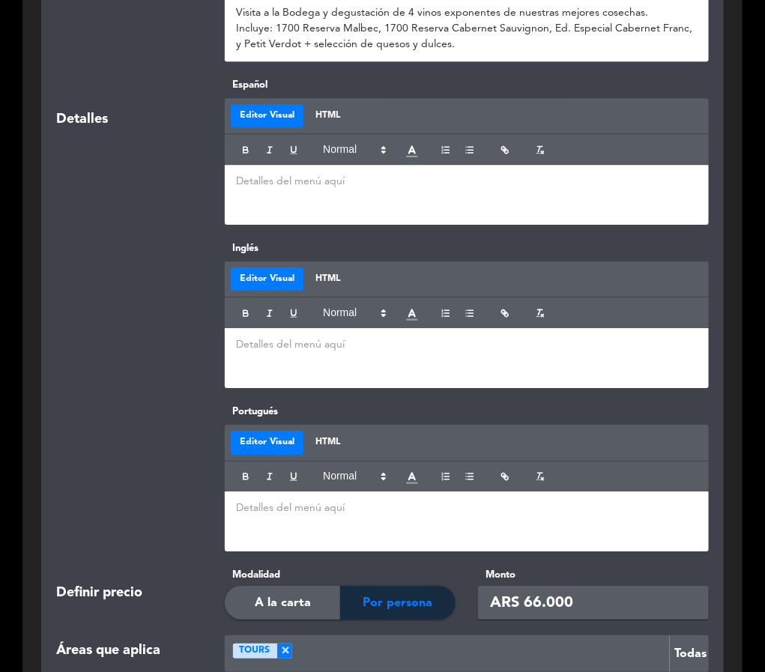
scroll to position [1461, 0]
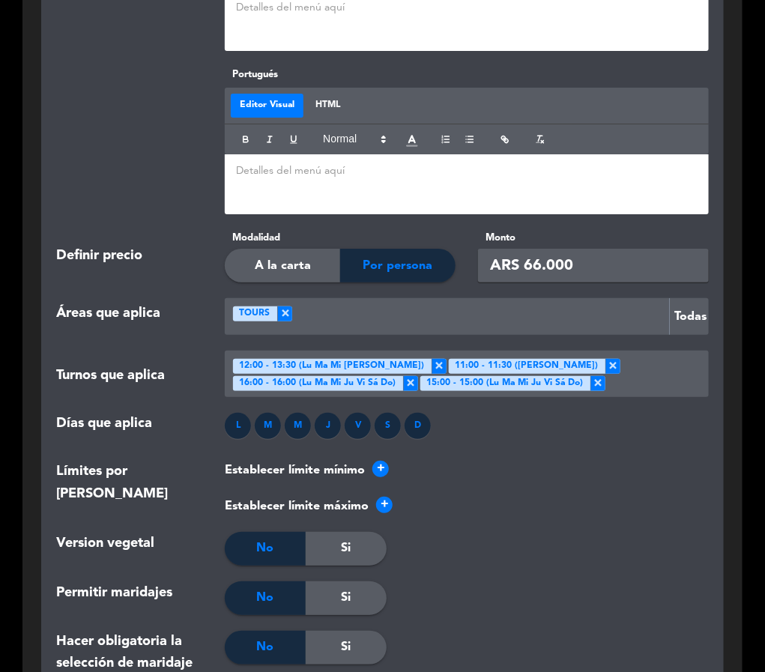
click at [539, 264] on input "ARS 66.000" at bounding box center [593, 266] width 231 height 34
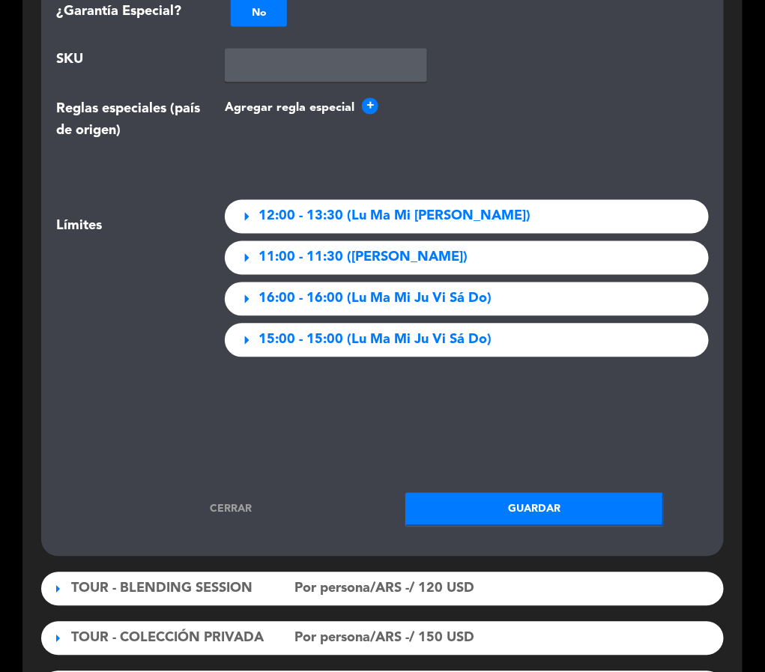
scroll to position [2247, 0]
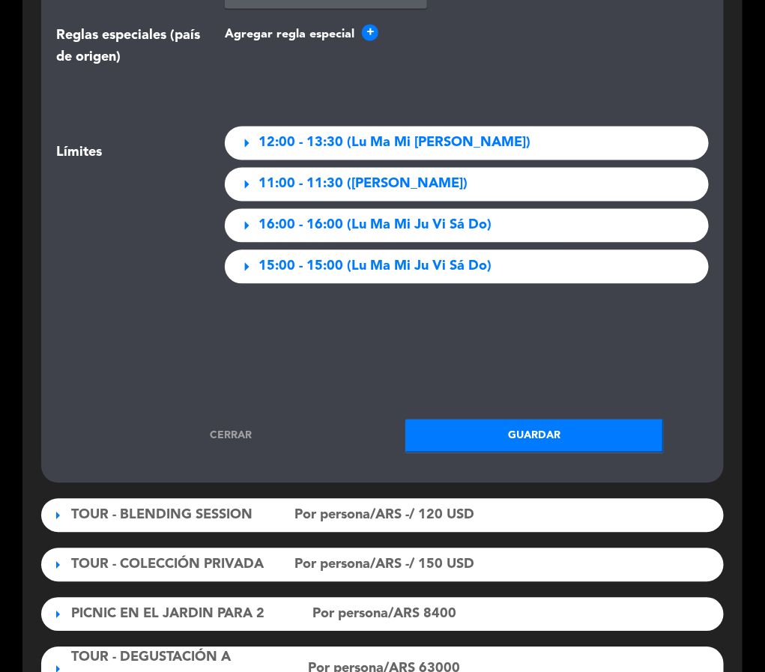
type input "ARS 68.000"
click at [546, 428] on button "Guardar" at bounding box center [534, 436] width 258 height 34
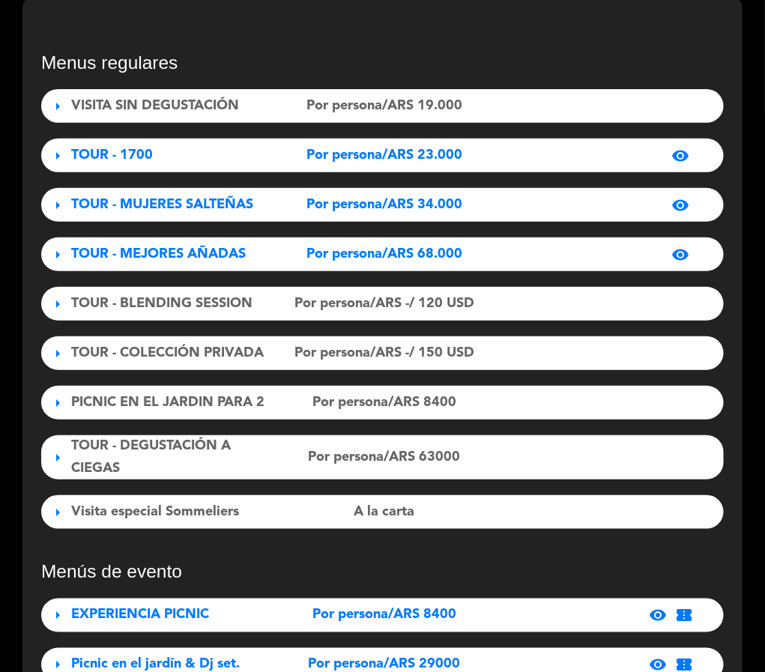
scroll to position [0, 0]
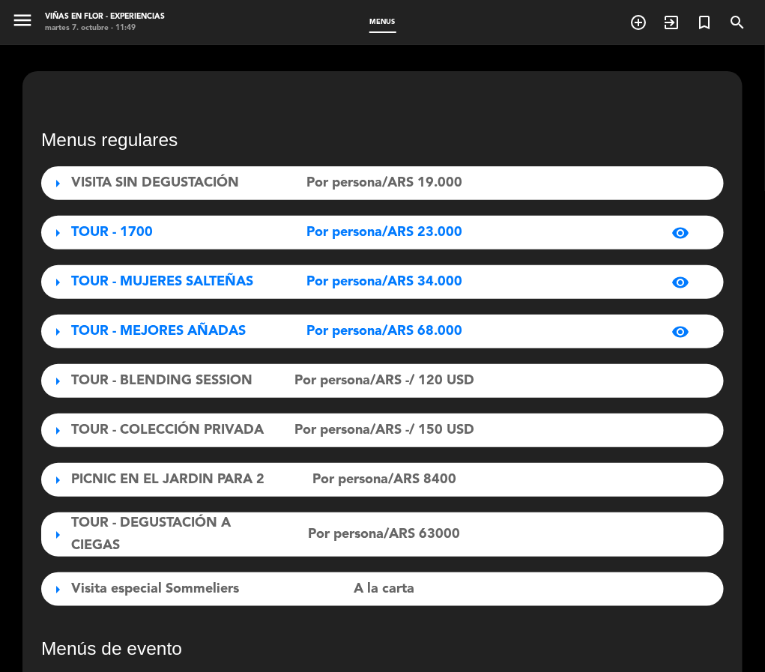
click at [527, 372] on div "visibility_off" at bounding box center [592, 381] width 209 height 18
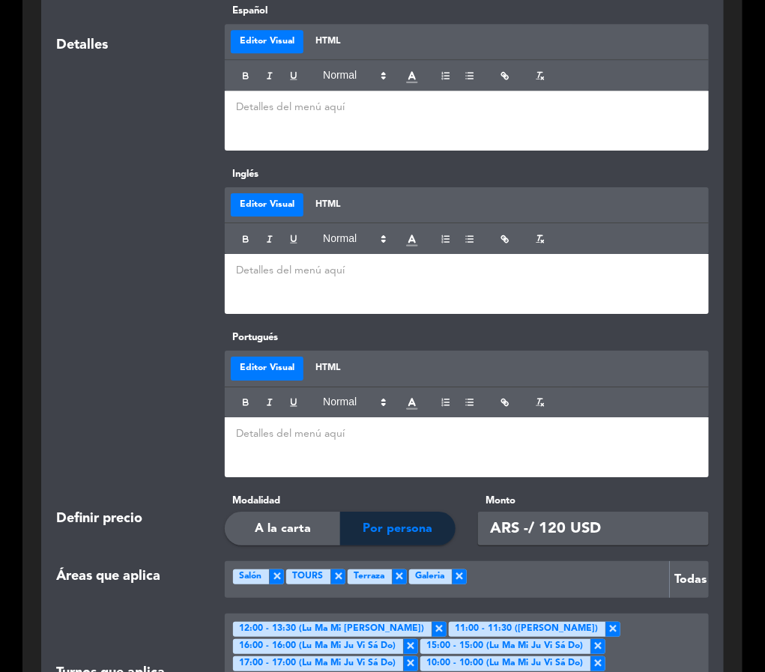
scroll to position [1236, 0]
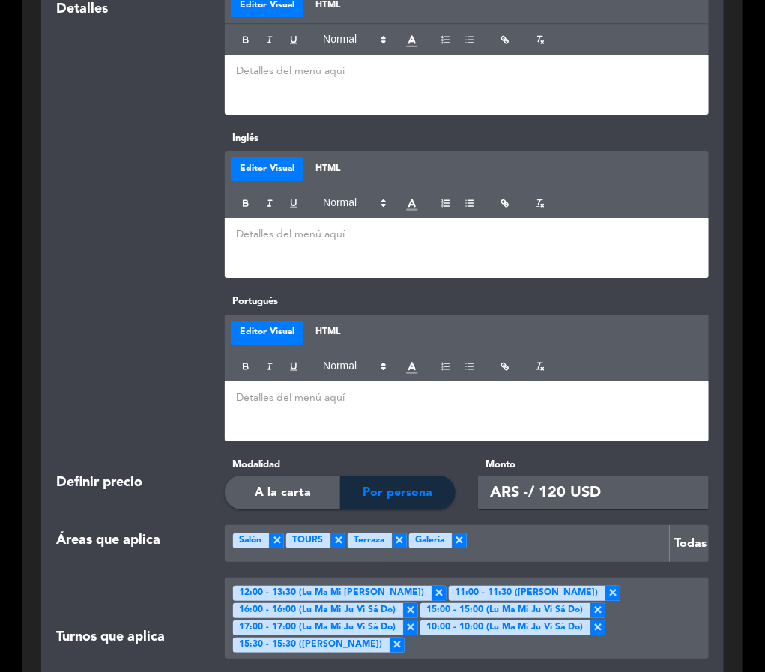
drag, startPoint x: 546, startPoint y: 493, endPoint x: 560, endPoint y: 493, distance: 13.5
click at [558, 448] on input "ARS -/ 120 USD" at bounding box center [593, 493] width 231 height 34
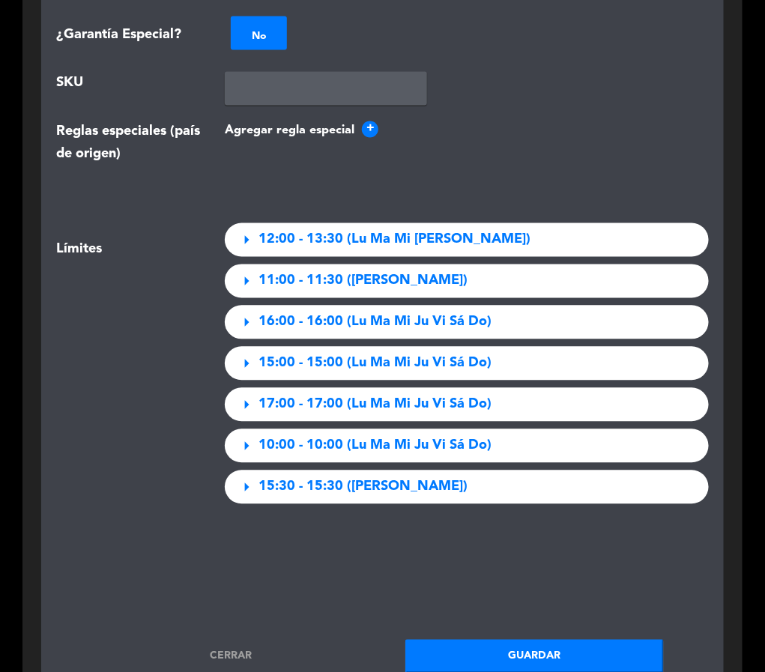
scroll to position [2359, 0]
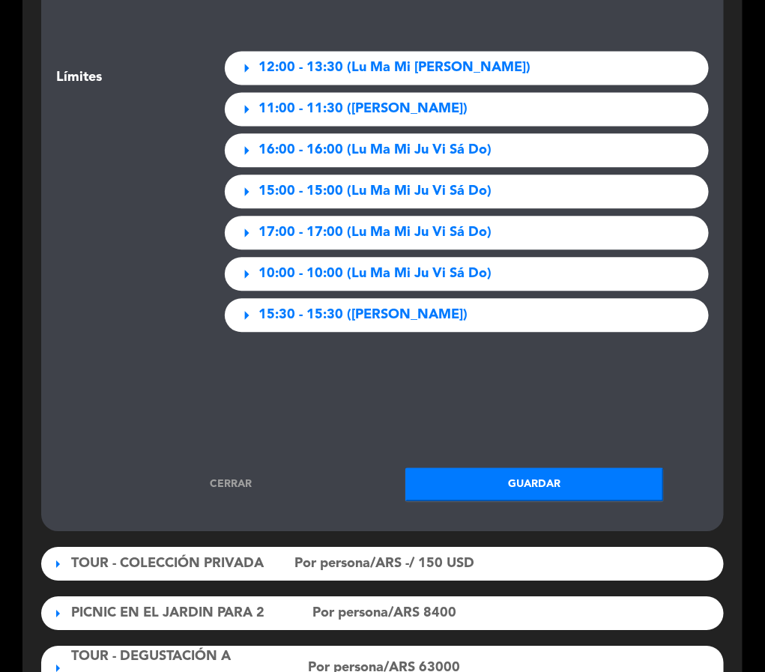
type input "ARS -/ 170 USD"
click at [538, 448] on button "Guardar" at bounding box center [534, 484] width 258 height 34
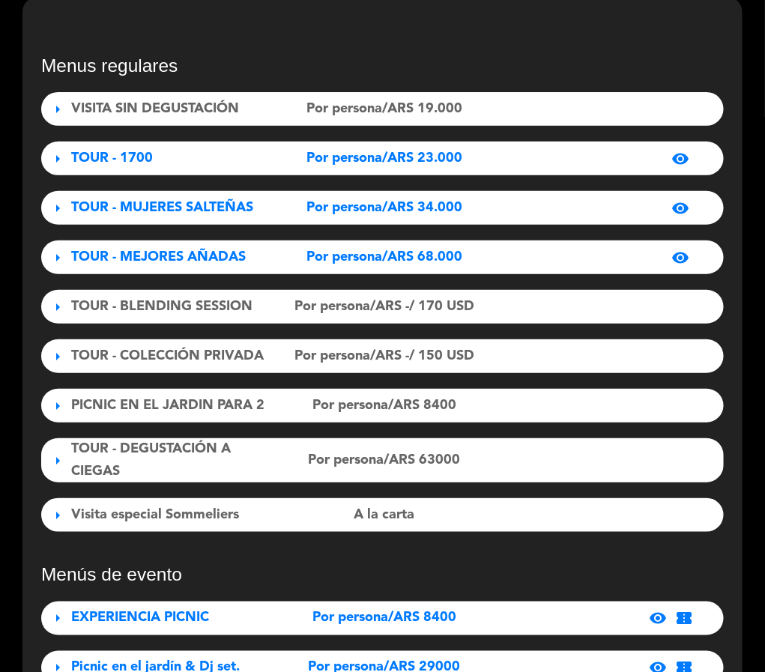
scroll to position [68, 0]
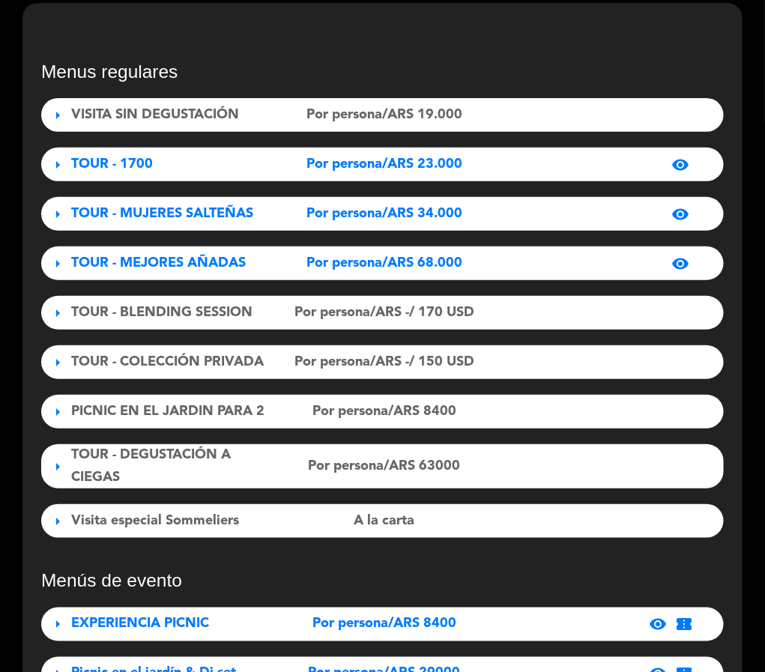
click at [481, 448] on div "Por persona/ARS 63000" at bounding box center [384, 466] width 209 height 22
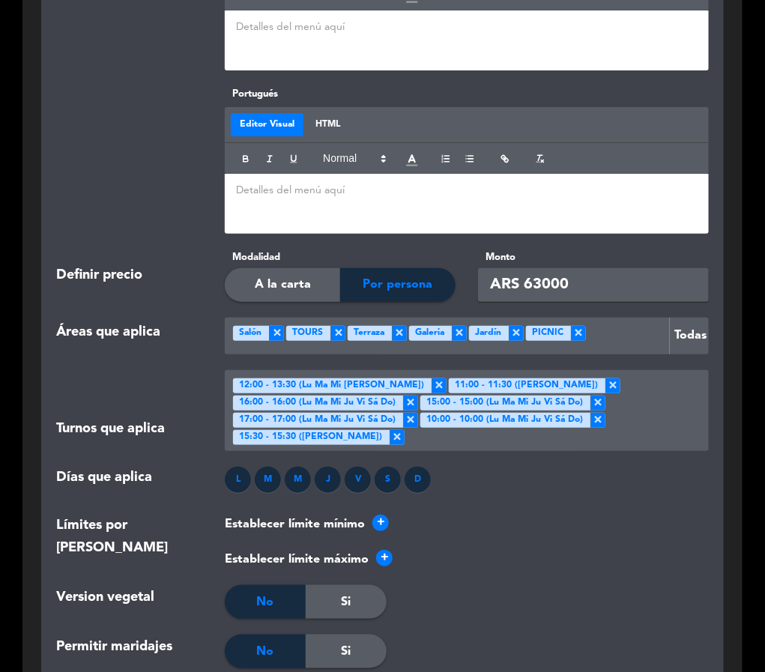
scroll to position [1529, 0]
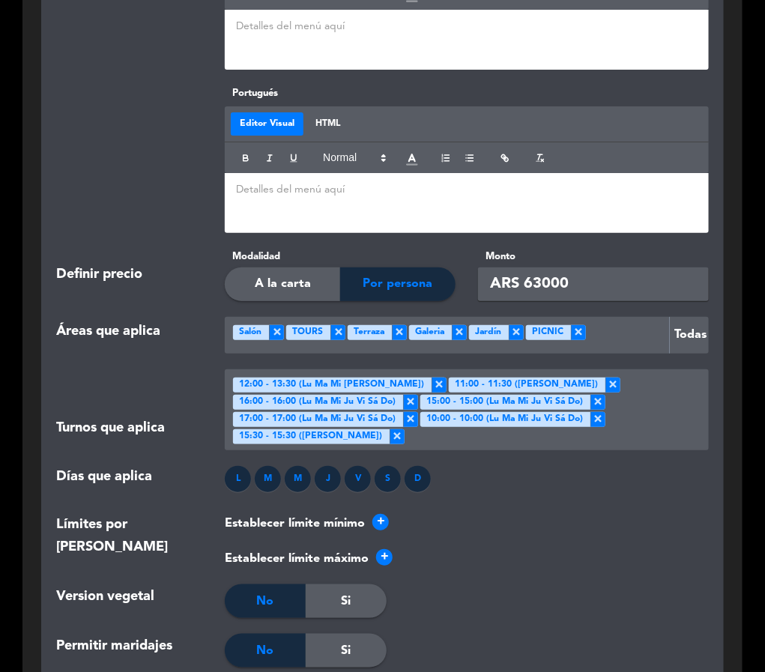
click at [539, 281] on input "ARS 63000" at bounding box center [593, 284] width 231 height 34
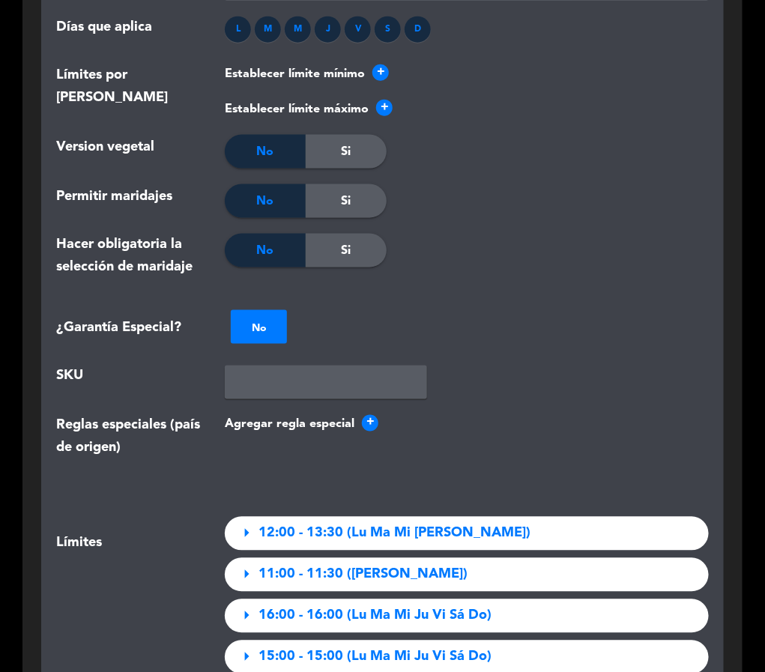
scroll to position [2428, 0]
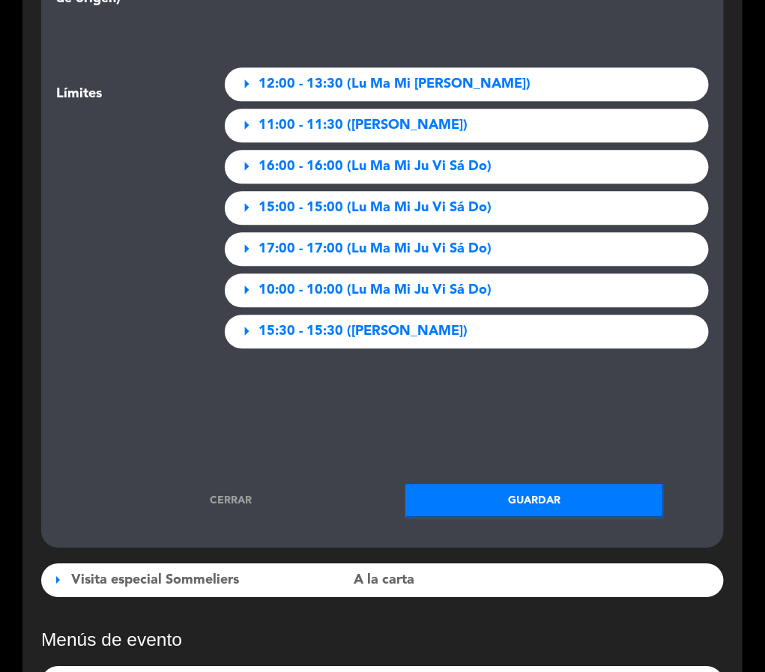
type input "ARS 68000"
click at [513, 448] on button "Guardar" at bounding box center [534, 501] width 258 height 34
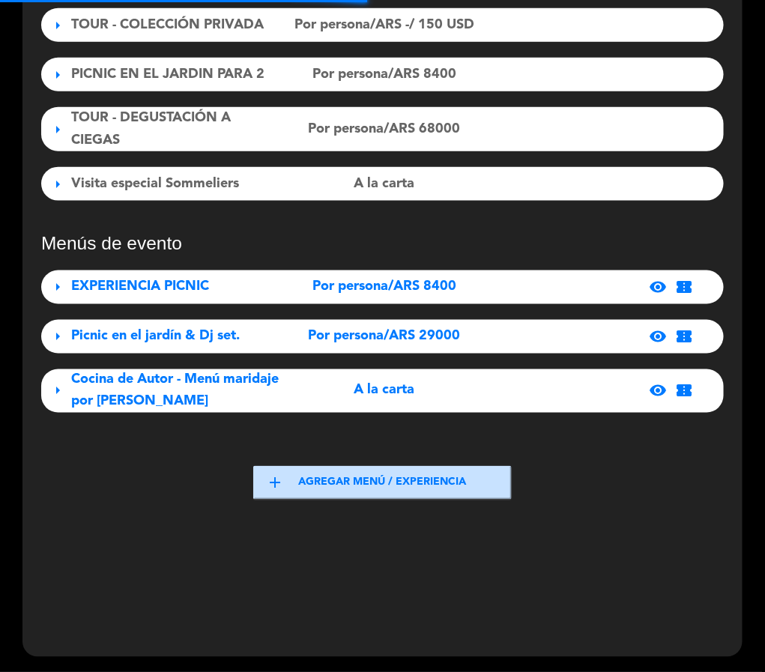
scroll to position [405, 0]
click at [412, 288] on span "Por persona/ARS 8400" at bounding box center [384, 287] width 144 height 22
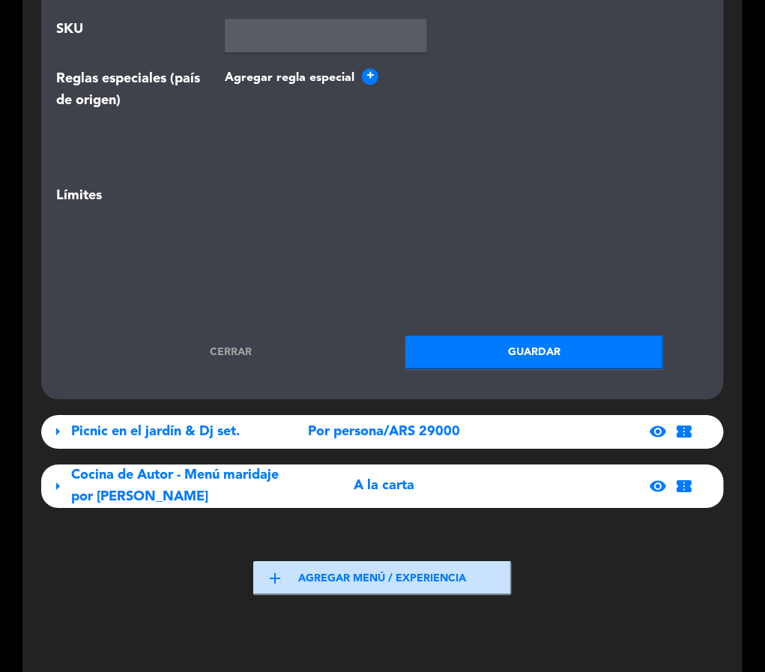
scroll to position [2744, 0]
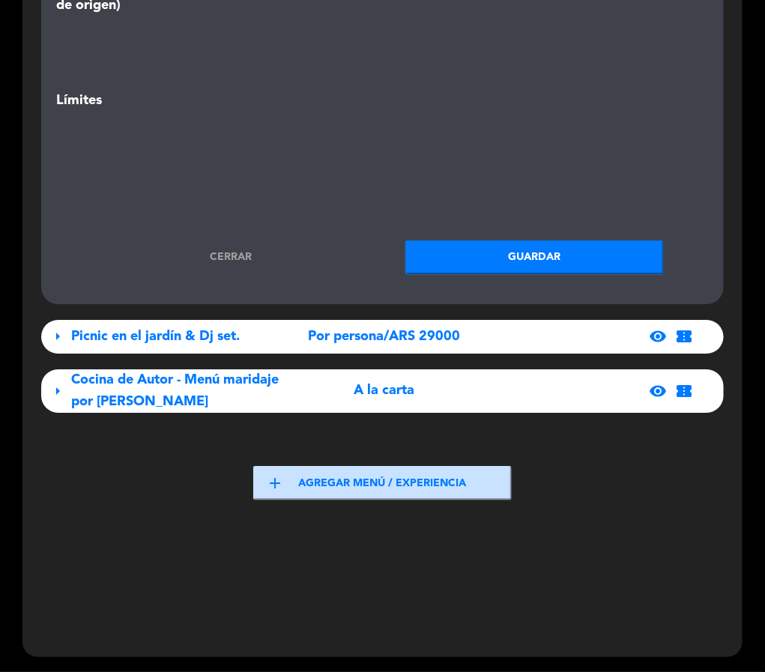
click at [227, 252] on link "Cerrar" at bounding box center [230, 257] width 258 height 17
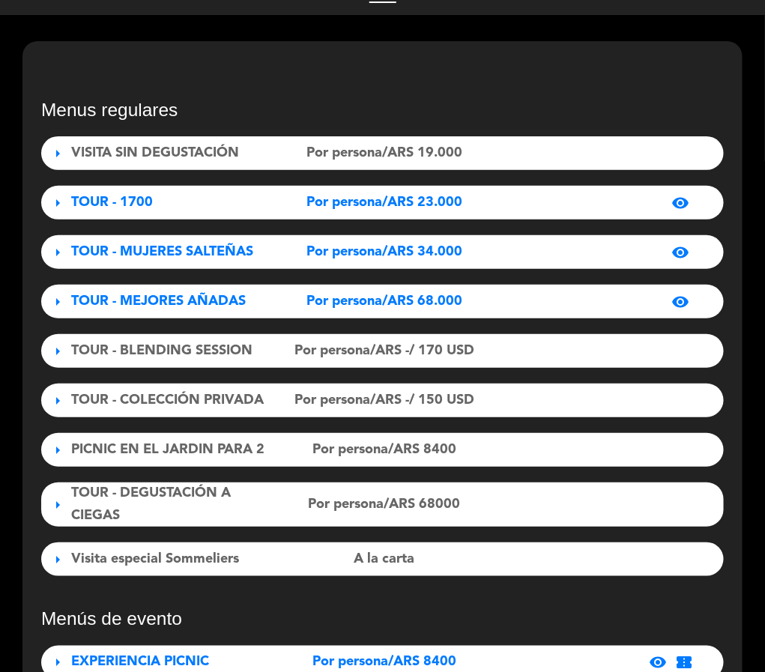
scroll to position [0, 0]
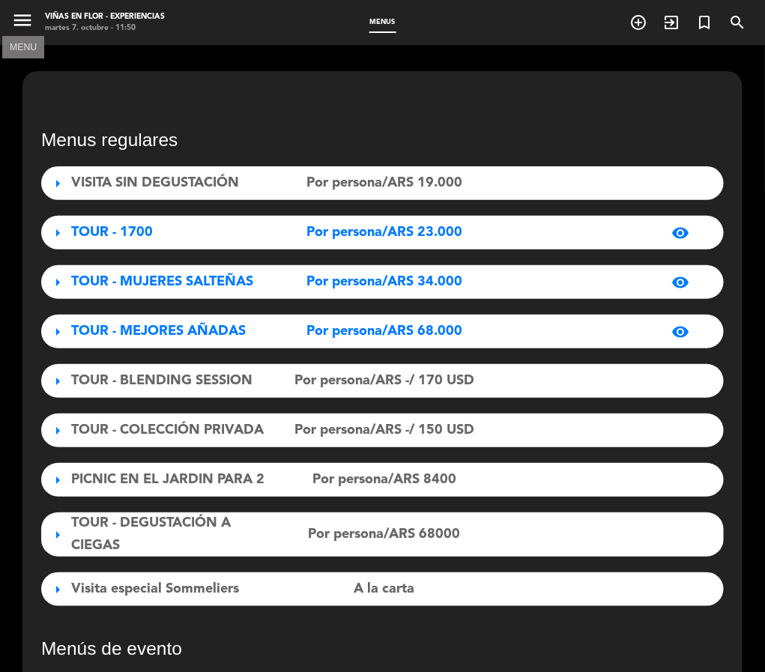
click at [13, 19] on icon "menu" at bounding box center [22, 20] width 22 height 22
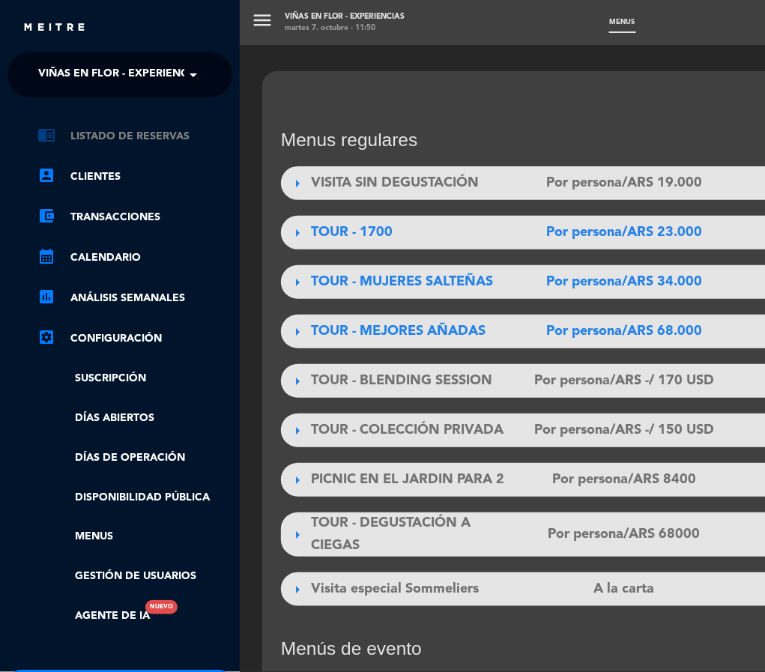
click at [90, 136] on link "chrome_reader_mode Listado de Reservas" at bounding box center [134, 136] width 195 height 18
